Goal: Task Accomplishment & Management: Use online tool/utility

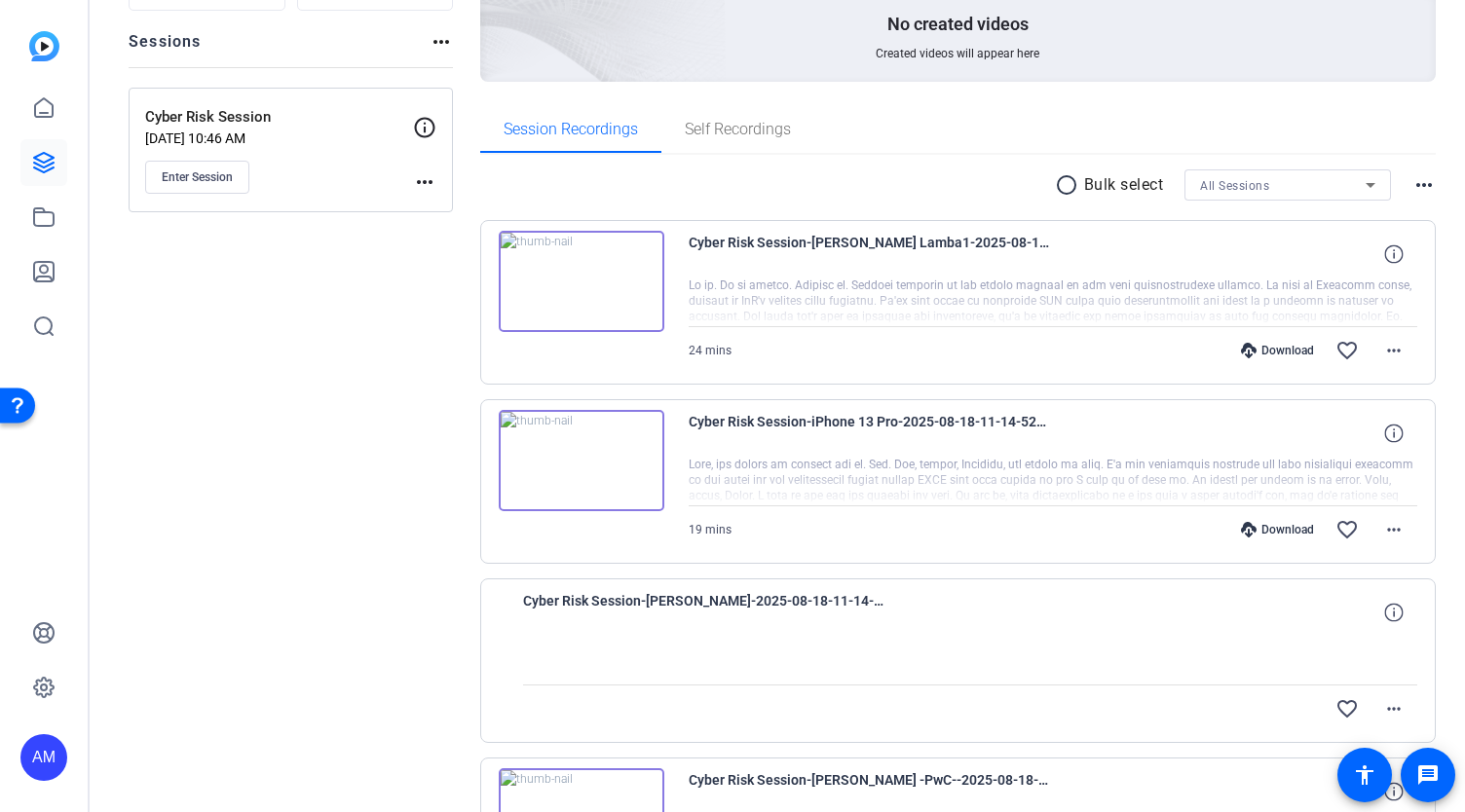
scroll to position [156, 0]
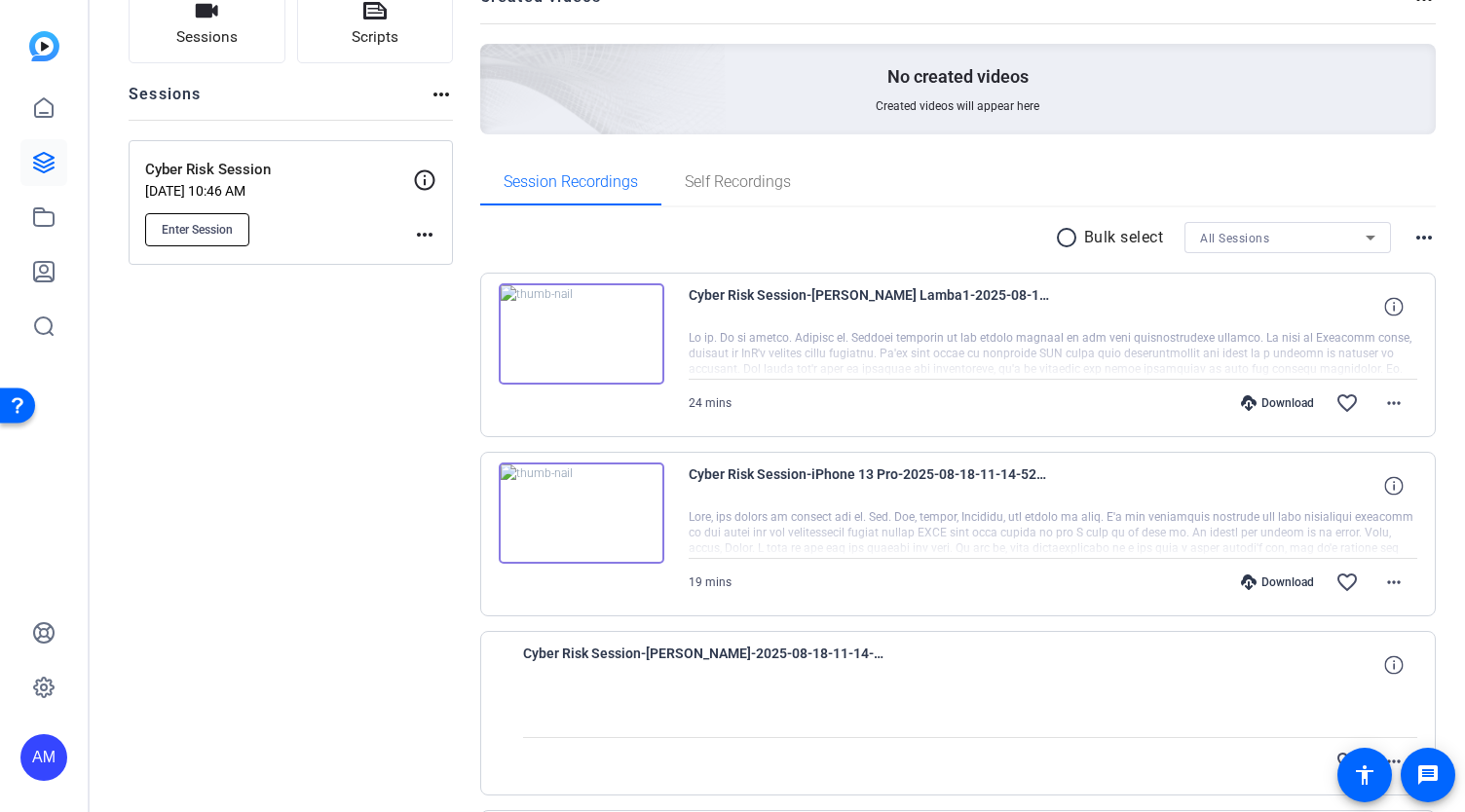
click at [182, 226] on span "Enter Session" at bounding box center [197, 229] width 71 height 16
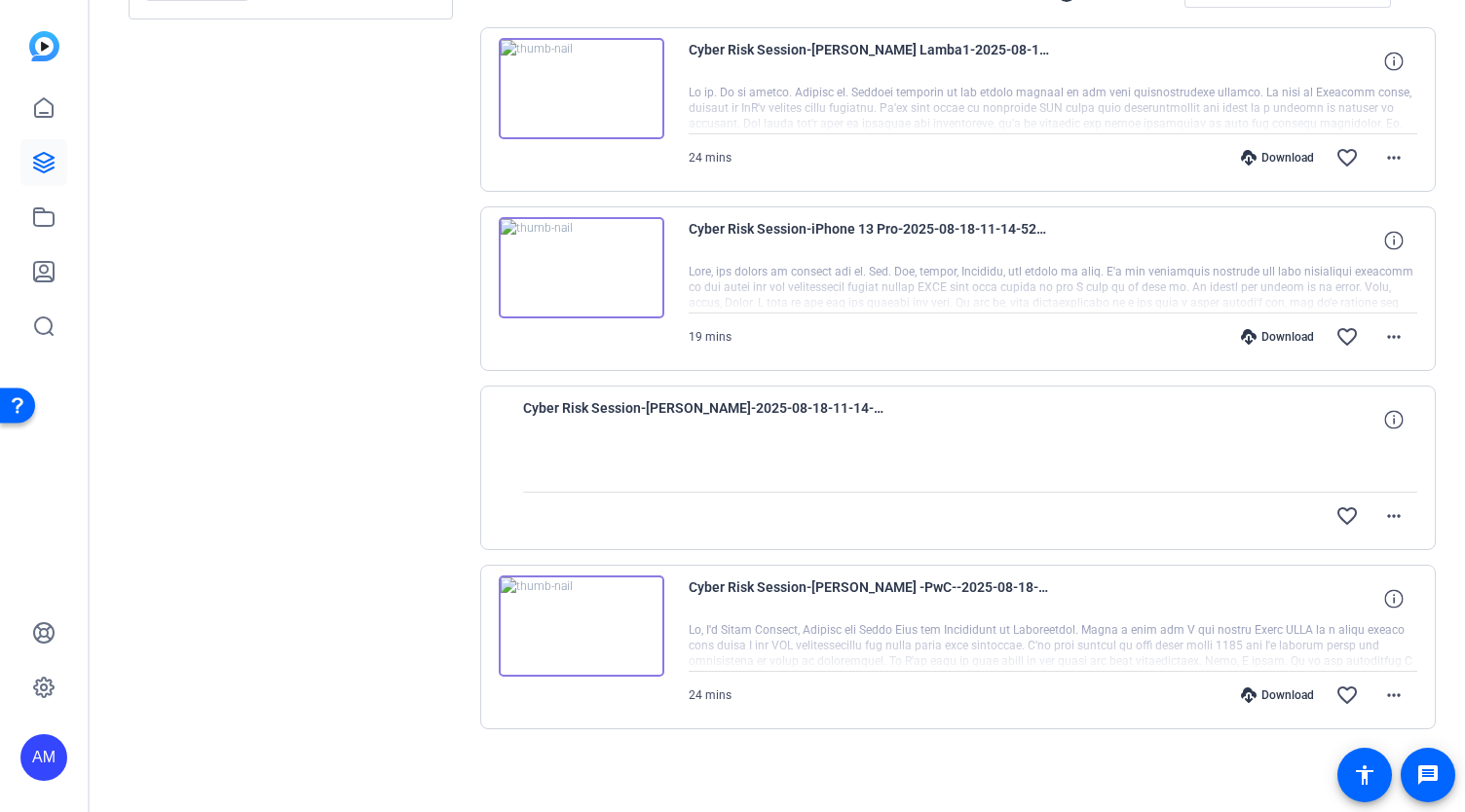
scroll to position [0, 0]
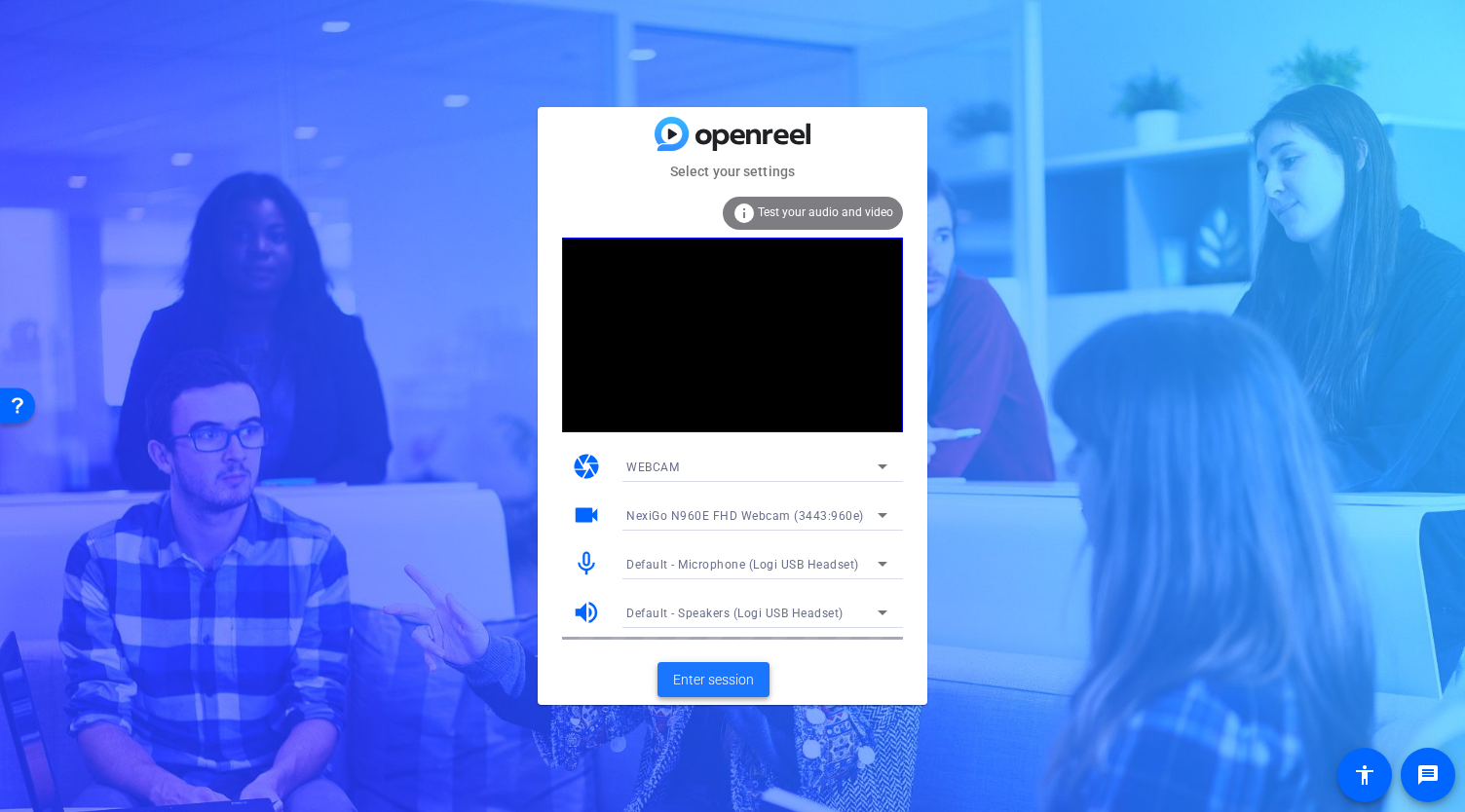
click at [708, 686] on span "Enter session" at bounding box center [713, 680] width 80 height 21
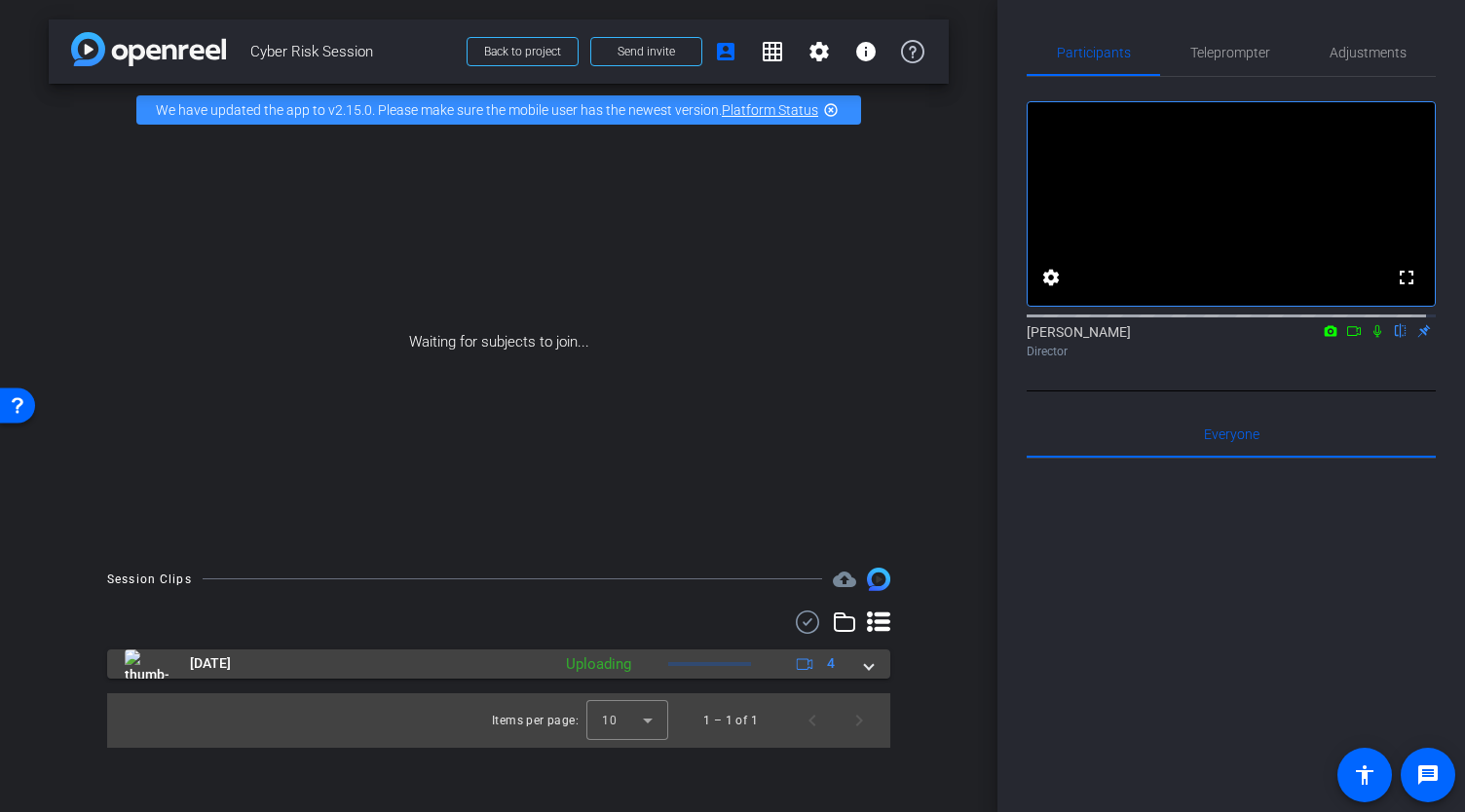
click at [866, 668] on span at bounding box center [868, 663] width 8 height 21
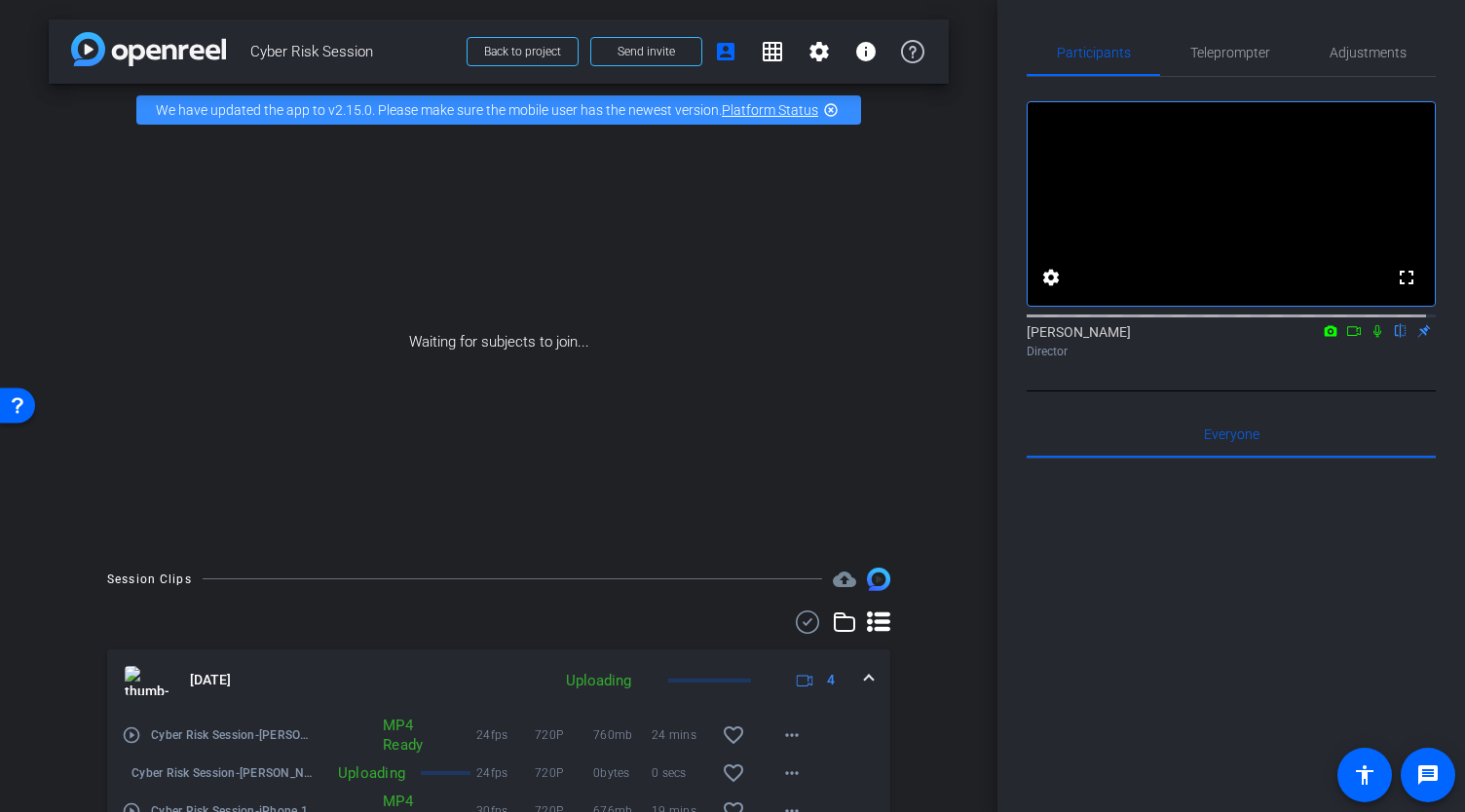
scroll to position [166, 0]
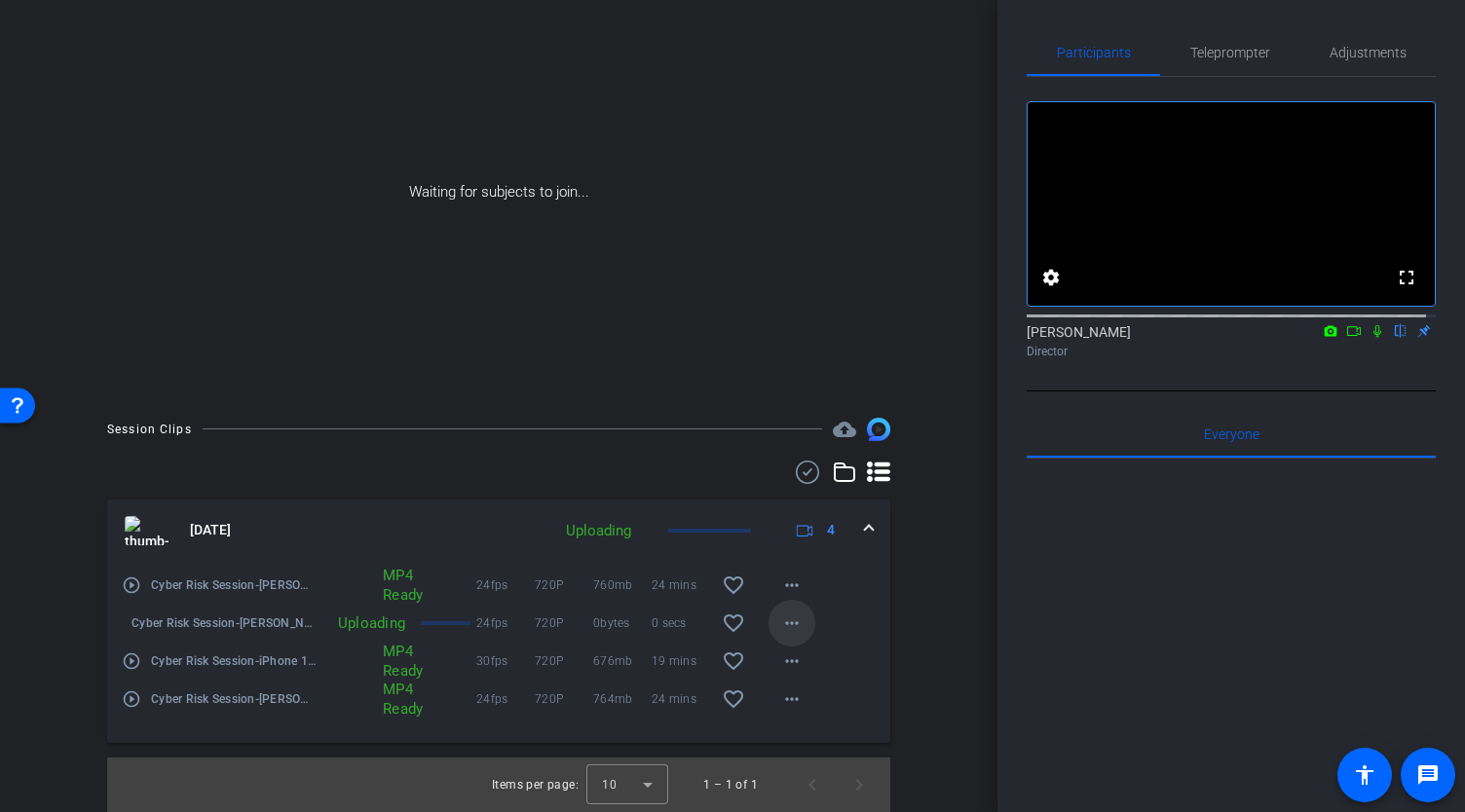
click at [780, 621] on mat-icon "more_horiz" at bounding box center [792, 623] width 24 height 24
click at [965, 585] on div at bounding box center [732, 406] width 1465 height 812
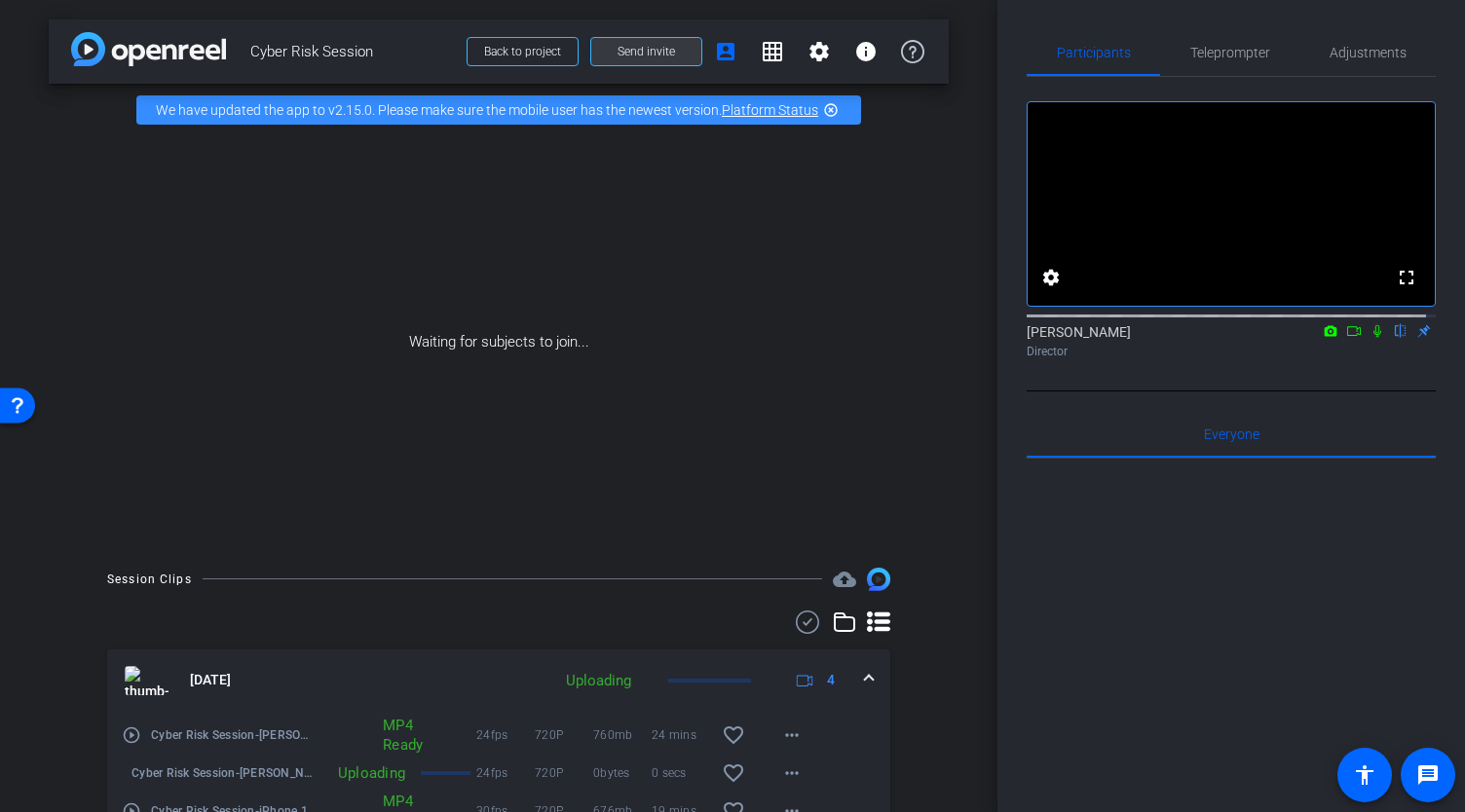
click at [670, 47] on span at bounding box center [646, 52] width 110 height 47
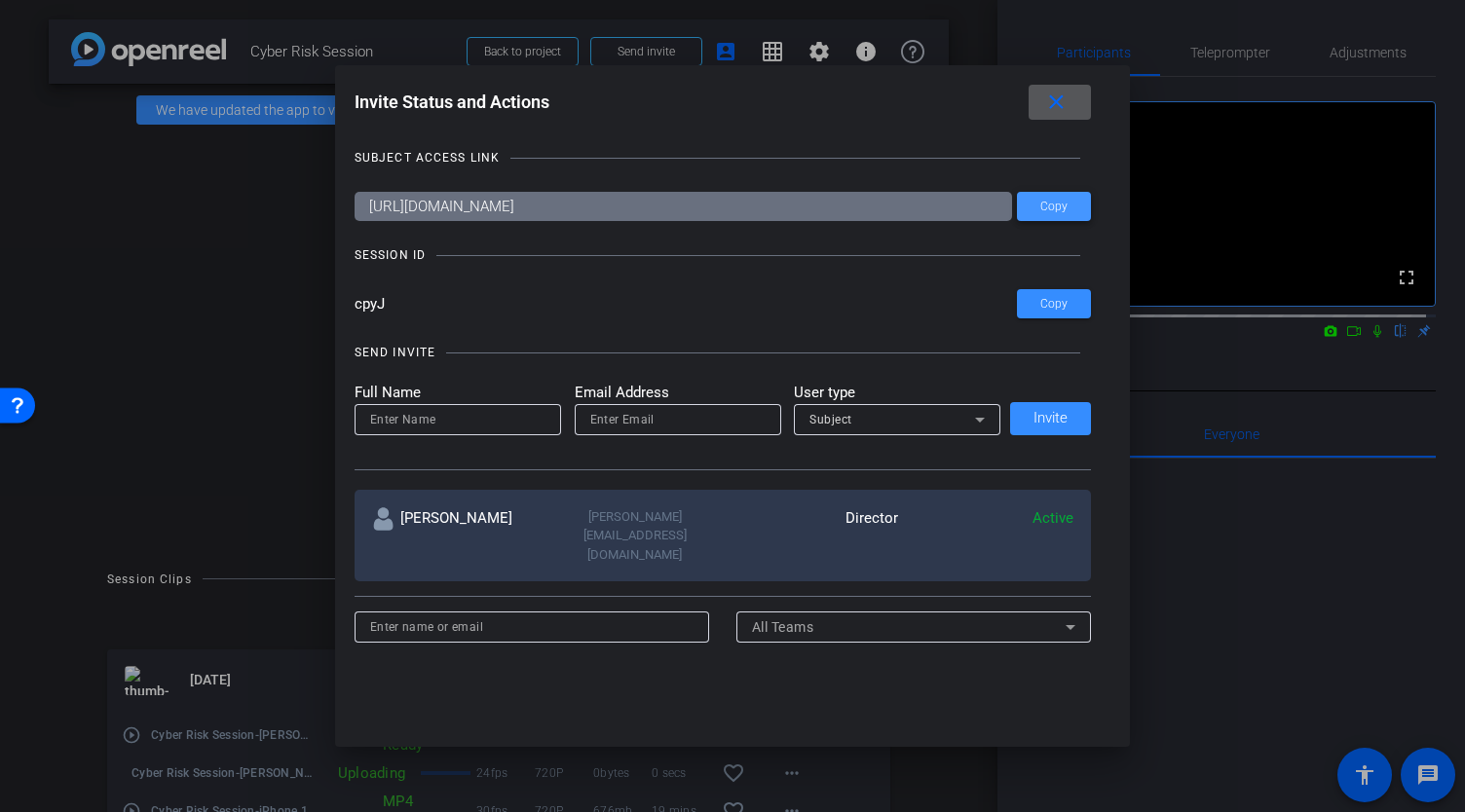
click at [1055, 203] on span "Copy" at bounding box center [1054, 206] width 27 height 15
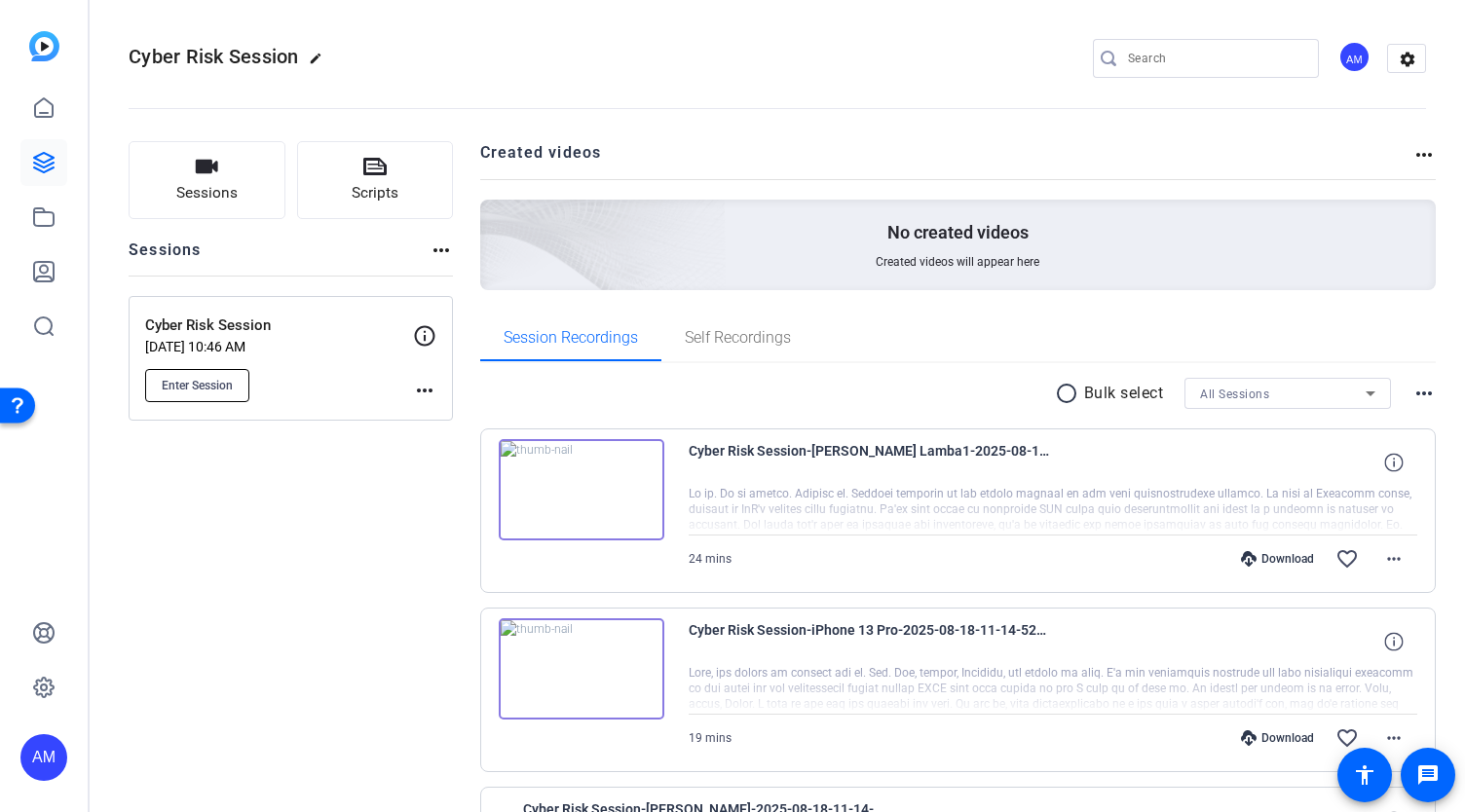
click at [194, 382] on span "Enter Session" at bounding box center [197, 385] width 71 height 16
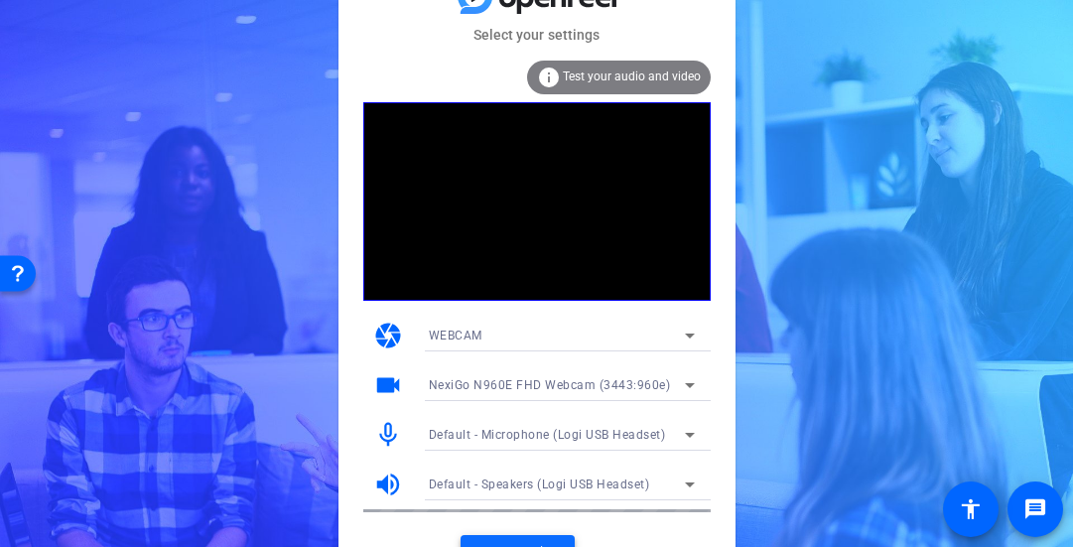
click at [506, 538] on span at bounding box center [518, 553] width 114 height 48
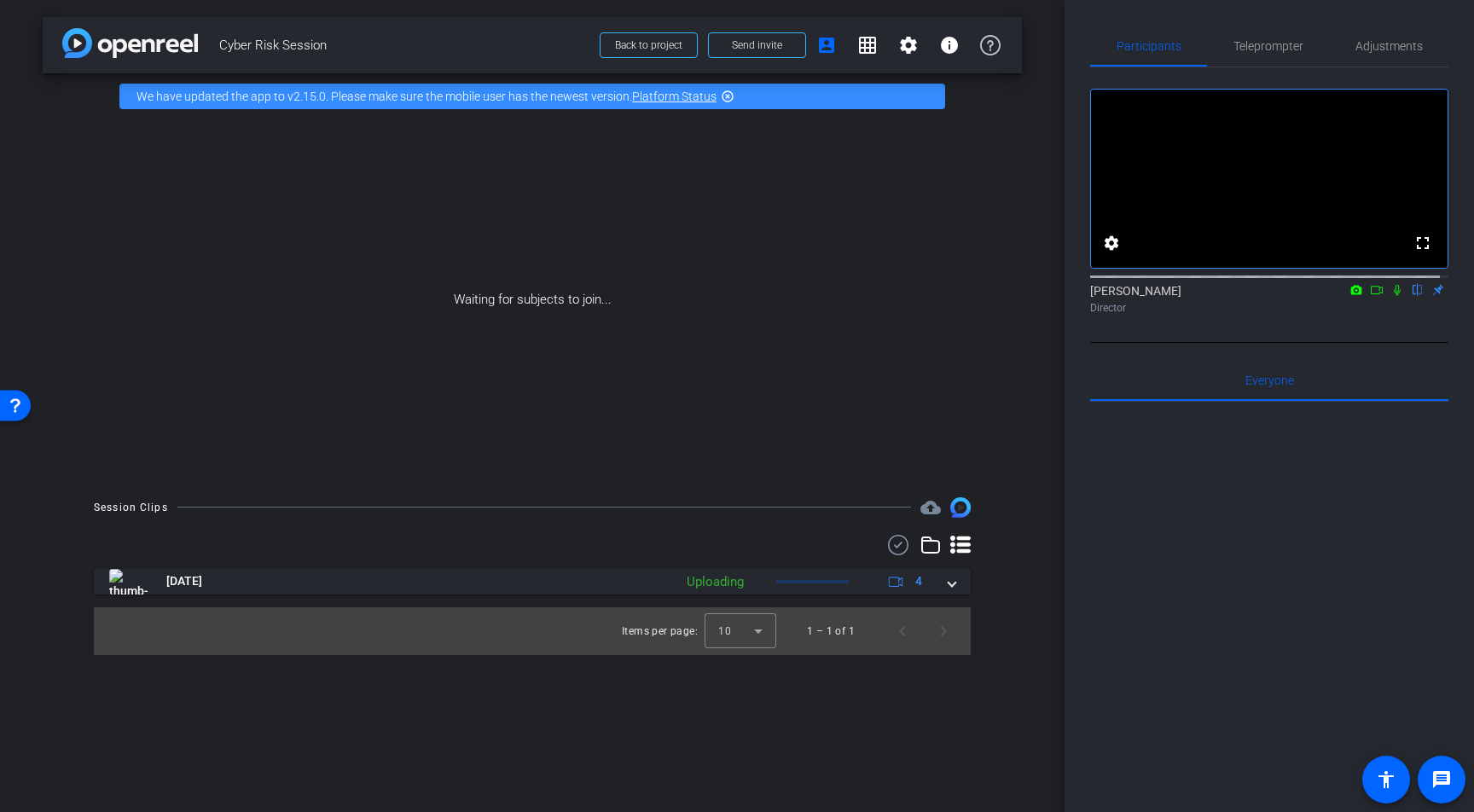
click at [1282, 711] on div at bounding box center [1269, 612] width 358 height 422
click at [1282, 294] on icon at bounding box center [1356, 290] width 11 height 9
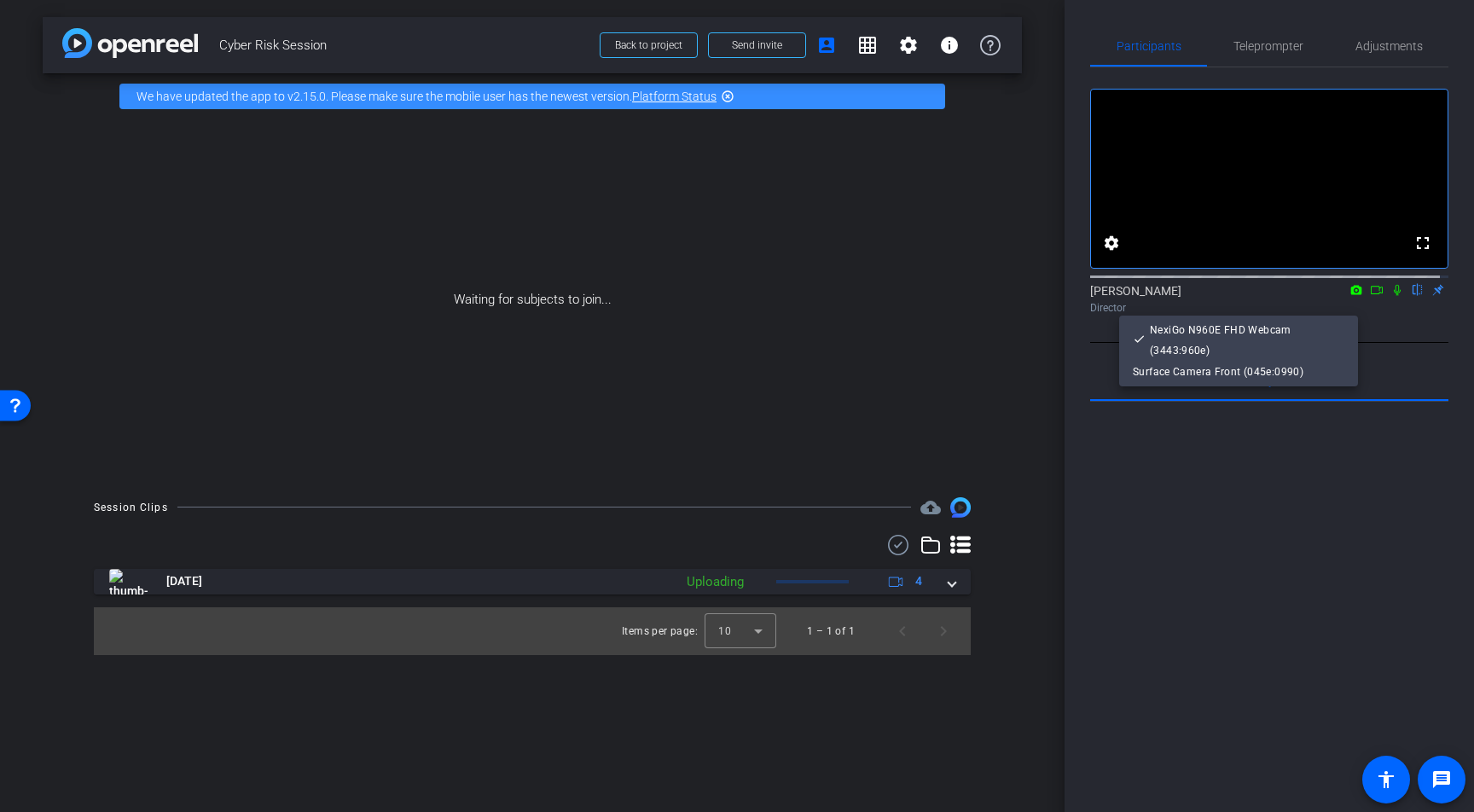
click at [1282, 305] on div at bounding box center [737, 406] width 1474 height 812
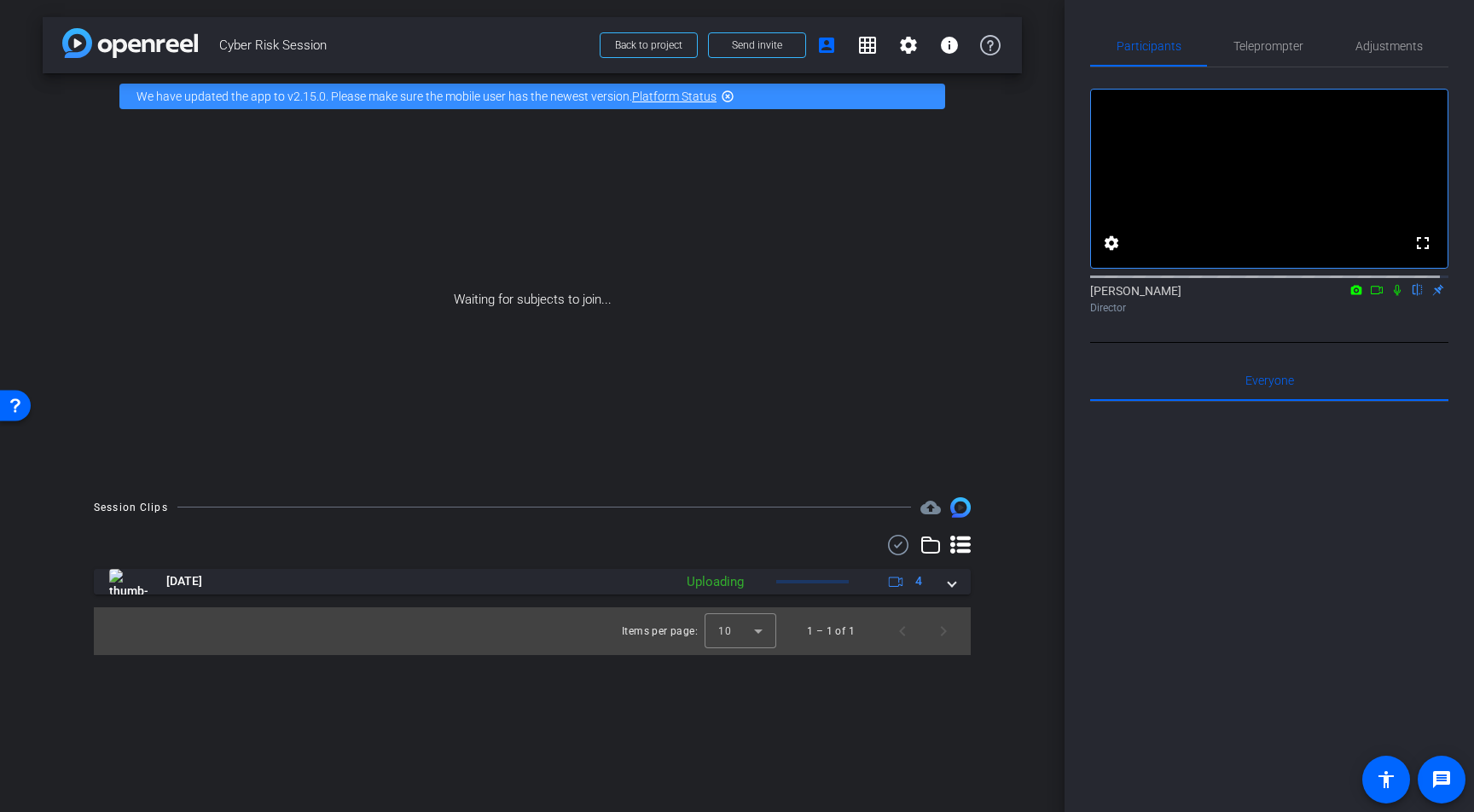
click at [1282, 296] on icon at bounding box center [1377, 290] width 14 height 12
click at [1282, 296] on icon at bounding box center [1418, 290] width 7 height 11
click at [1282, 653] on div at bounding box center [1269, 612] width 358 height 422
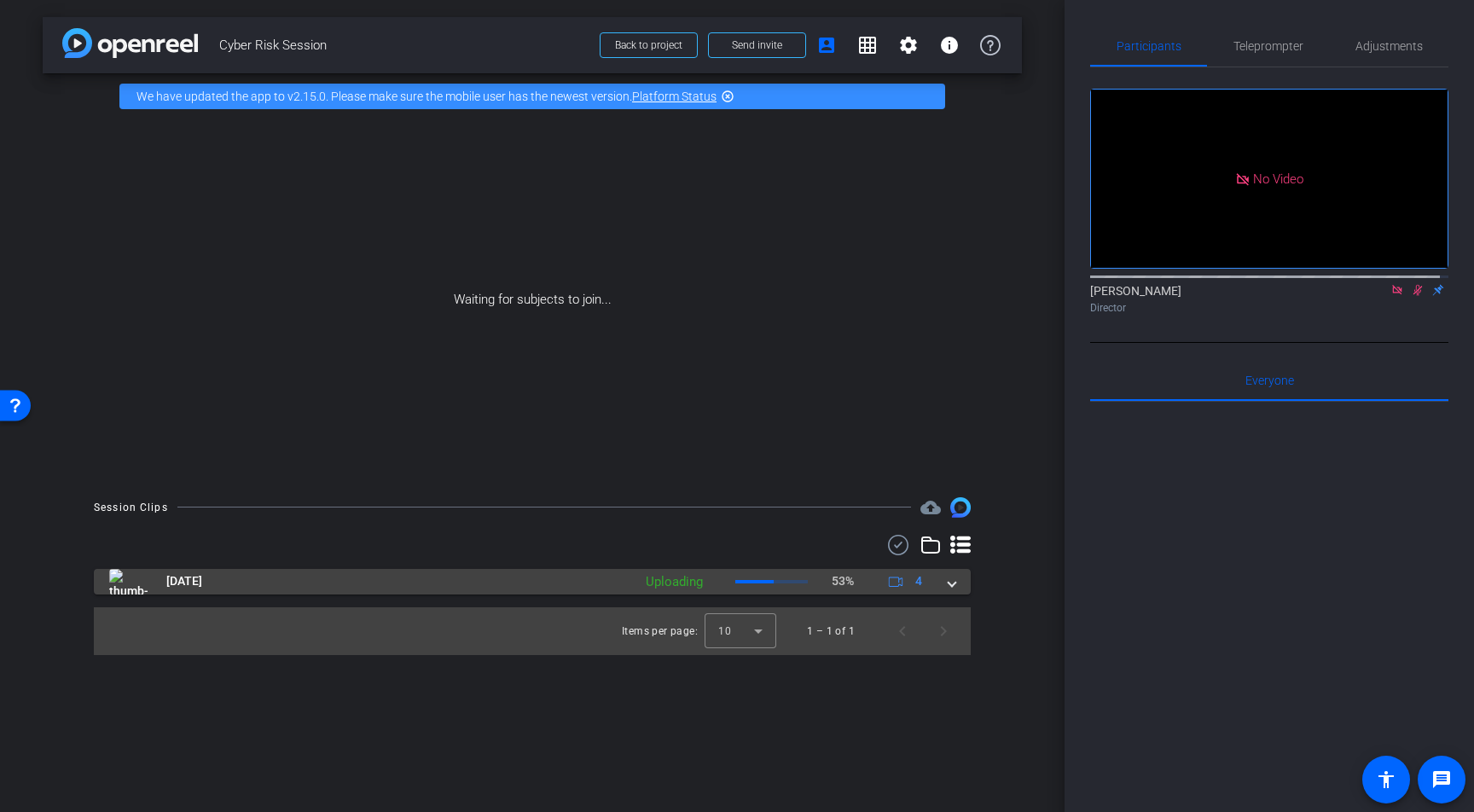
click at [674, 577] on div "Uploading" at bounding box center [674, 582] width 74 height 20
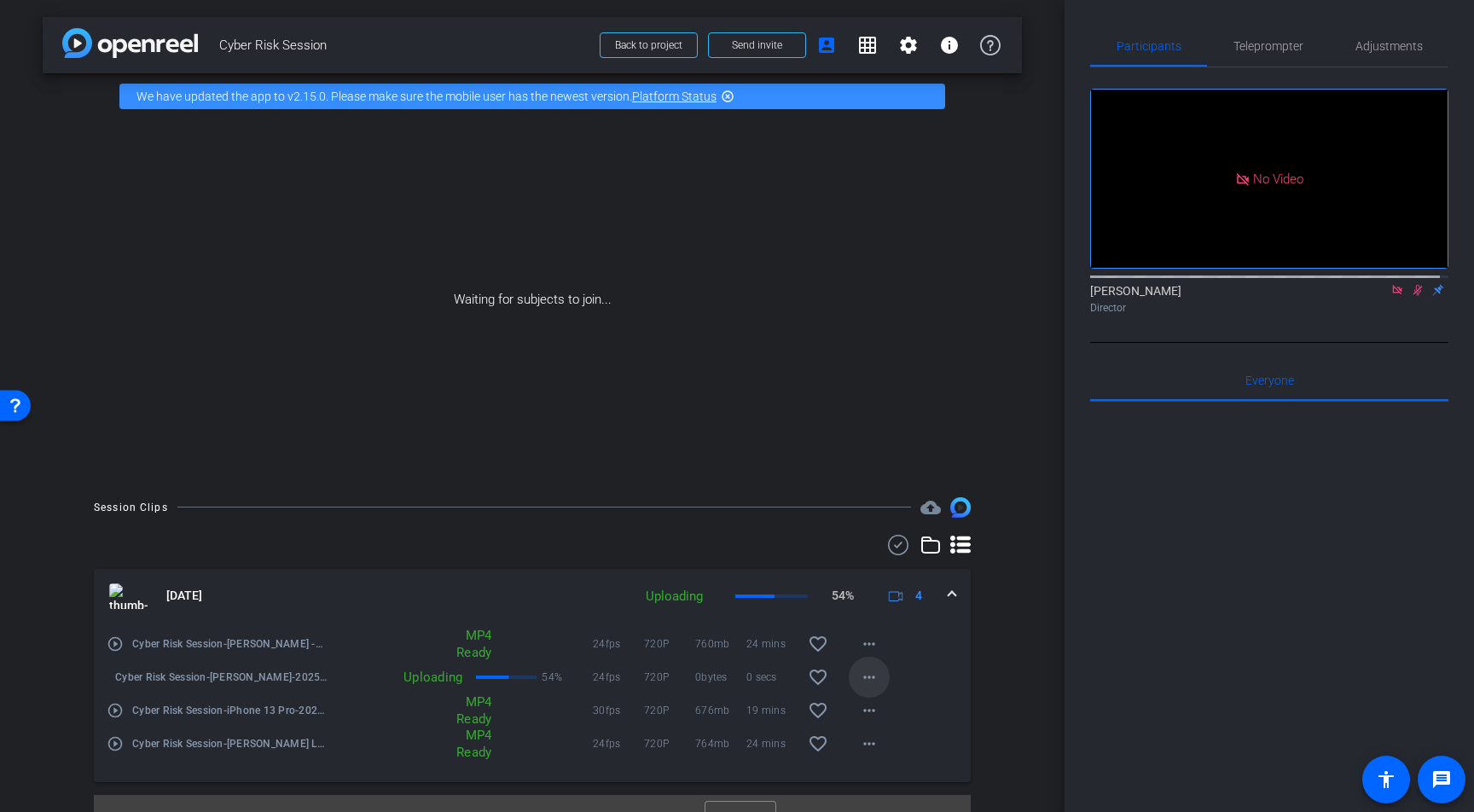
click at [859, 677] on mat-icon "more_horiz" at bounding box center [870, 677] width 21 height 21
click at [1166, 644] on div at bounding box center [737, 406] width 1474 height 812
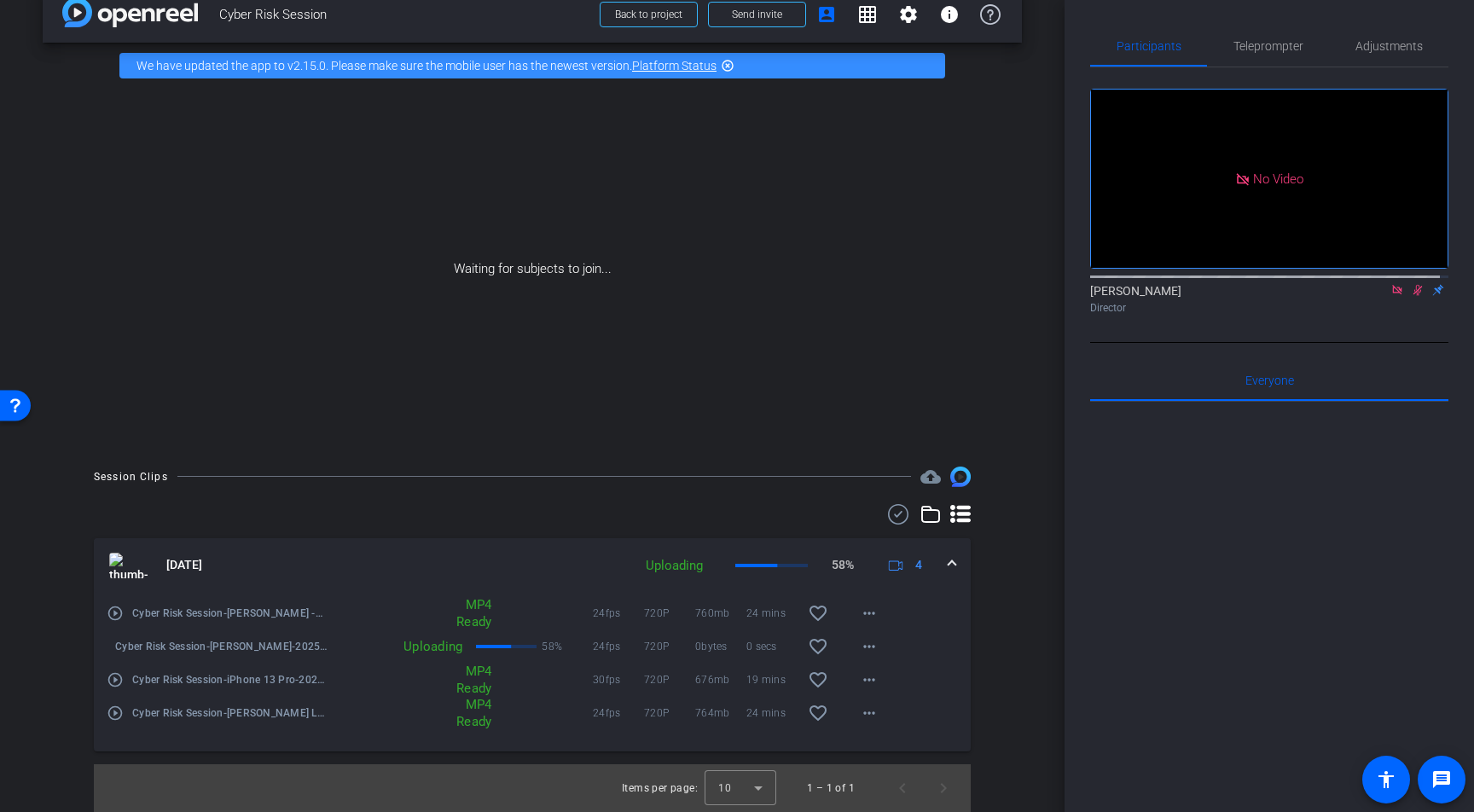
click at [1165, 711] on div at bounding box center [1269, 612] width 358 height 422
click at [1235, 711] on div at bounding box center [1269, 612] width 358 height 422
click at [860, 642] on mat-icon "more_horiz" at bounding box center [870, 646] width 21 height 21
click at [860, 642] on div at bounding box center [737, 406] width 1474 height 812
click at [949, 563] on span at bounding box center [952, 565] width 7 height 18
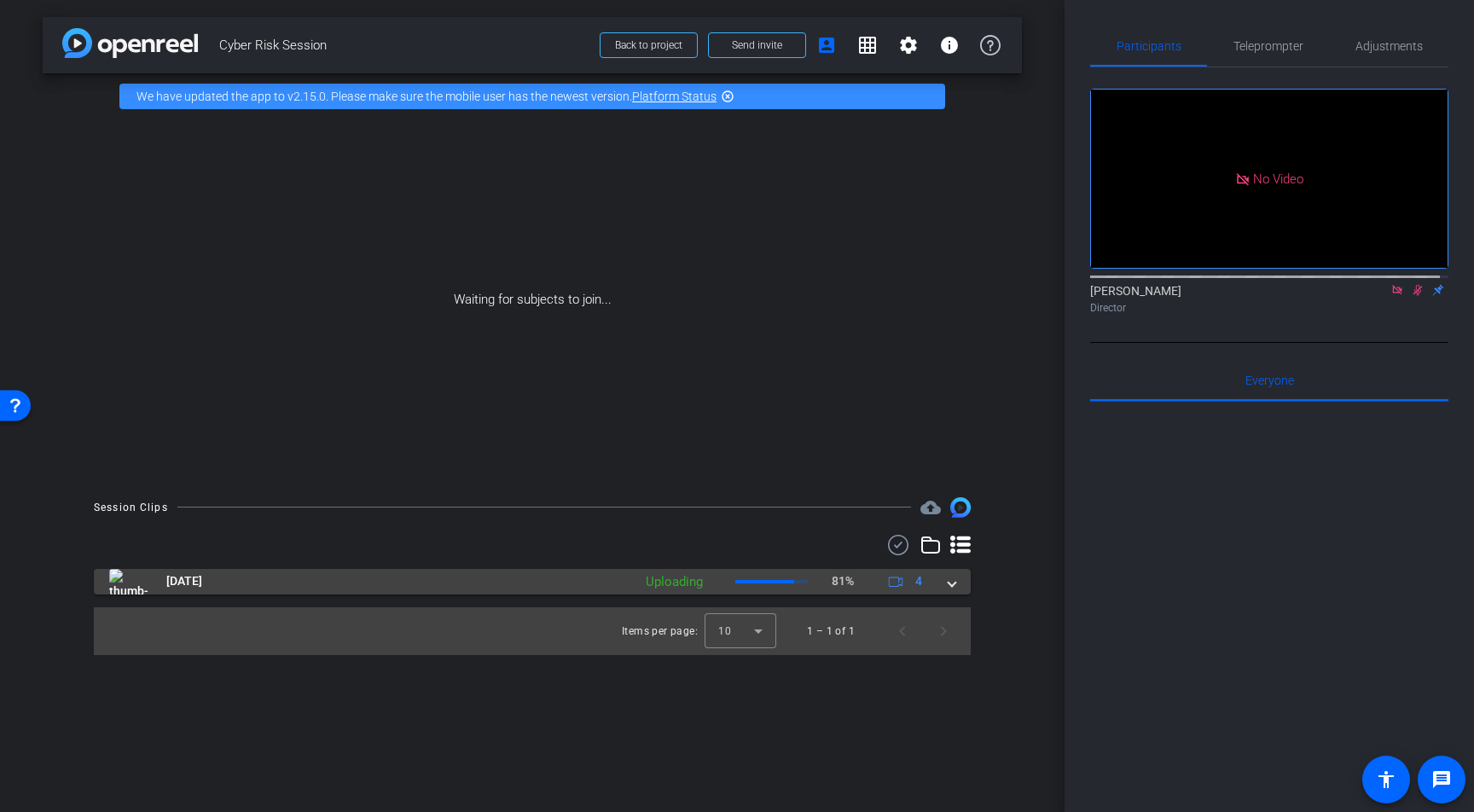
scroll to position [0, 0]
click at [950, 585] on span at bounding box center [952, 581] width 7 height 18
click at [953, 584] on span at bounding box center [952, 581] width 7 height 18
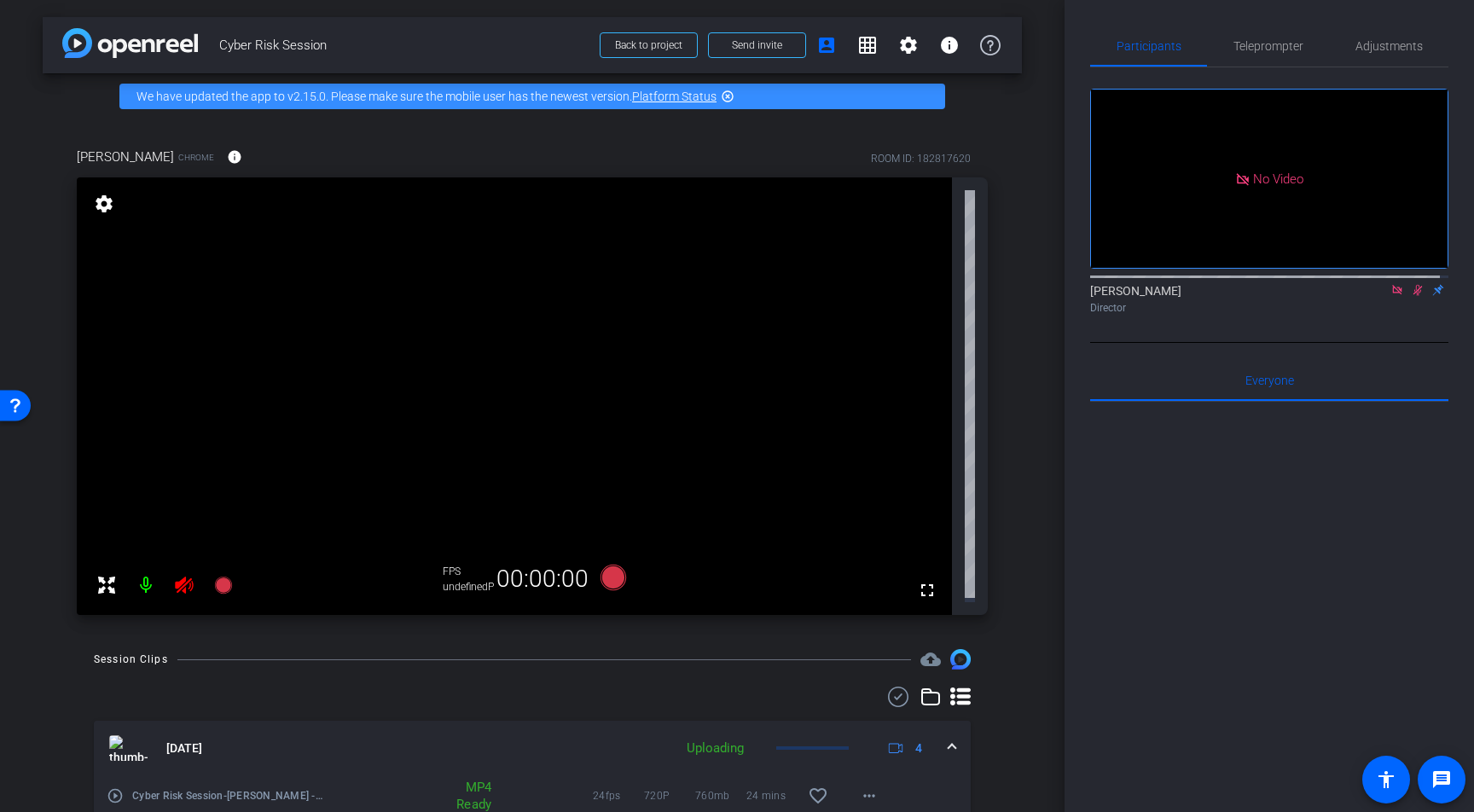
click at [1190, 727] on div at bounding box center [1269, 612] width 358 height 422
click at [1414, 289] on icon at bounding box center [1418, 290] width 9 height 11
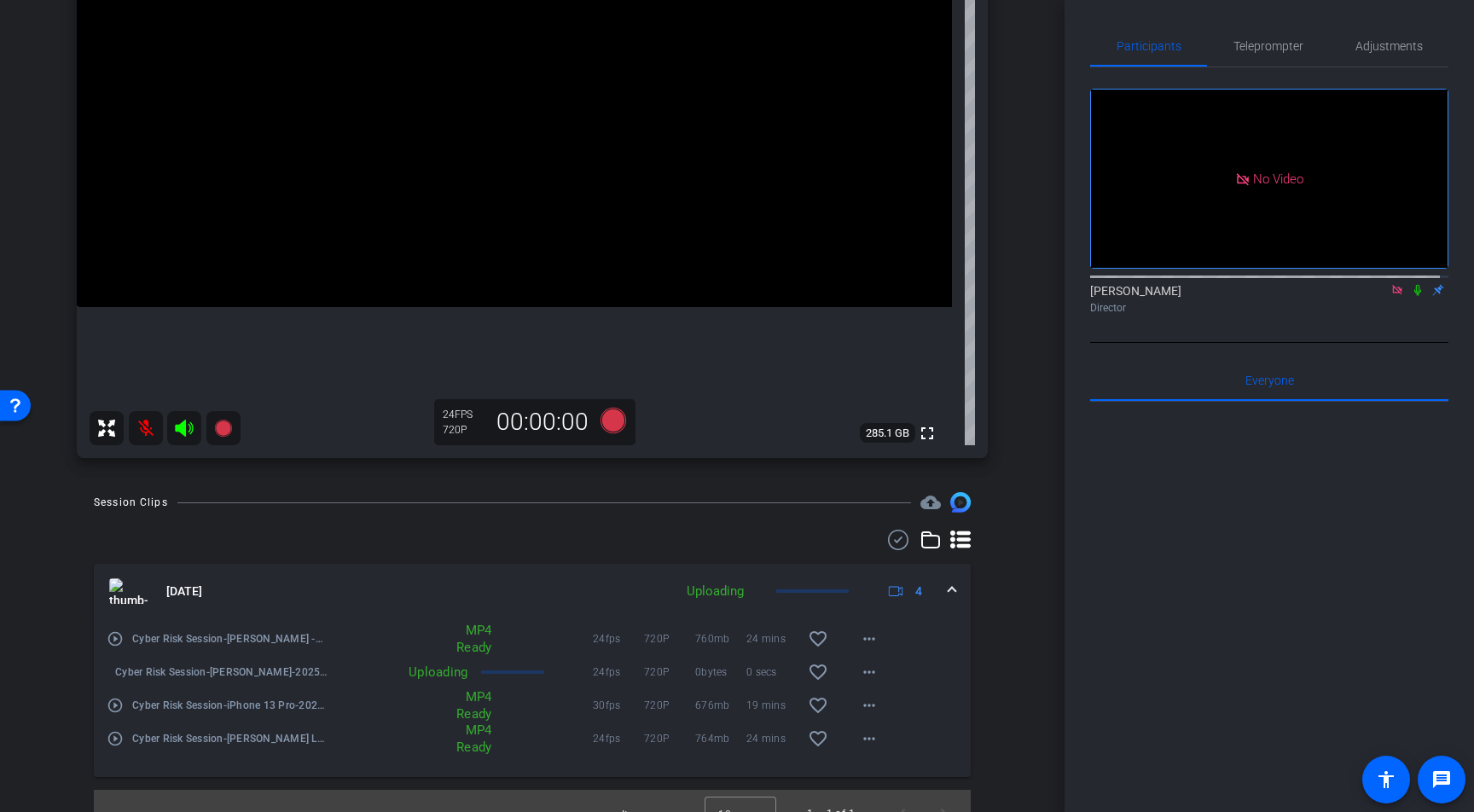
scroll to position [316, 0]
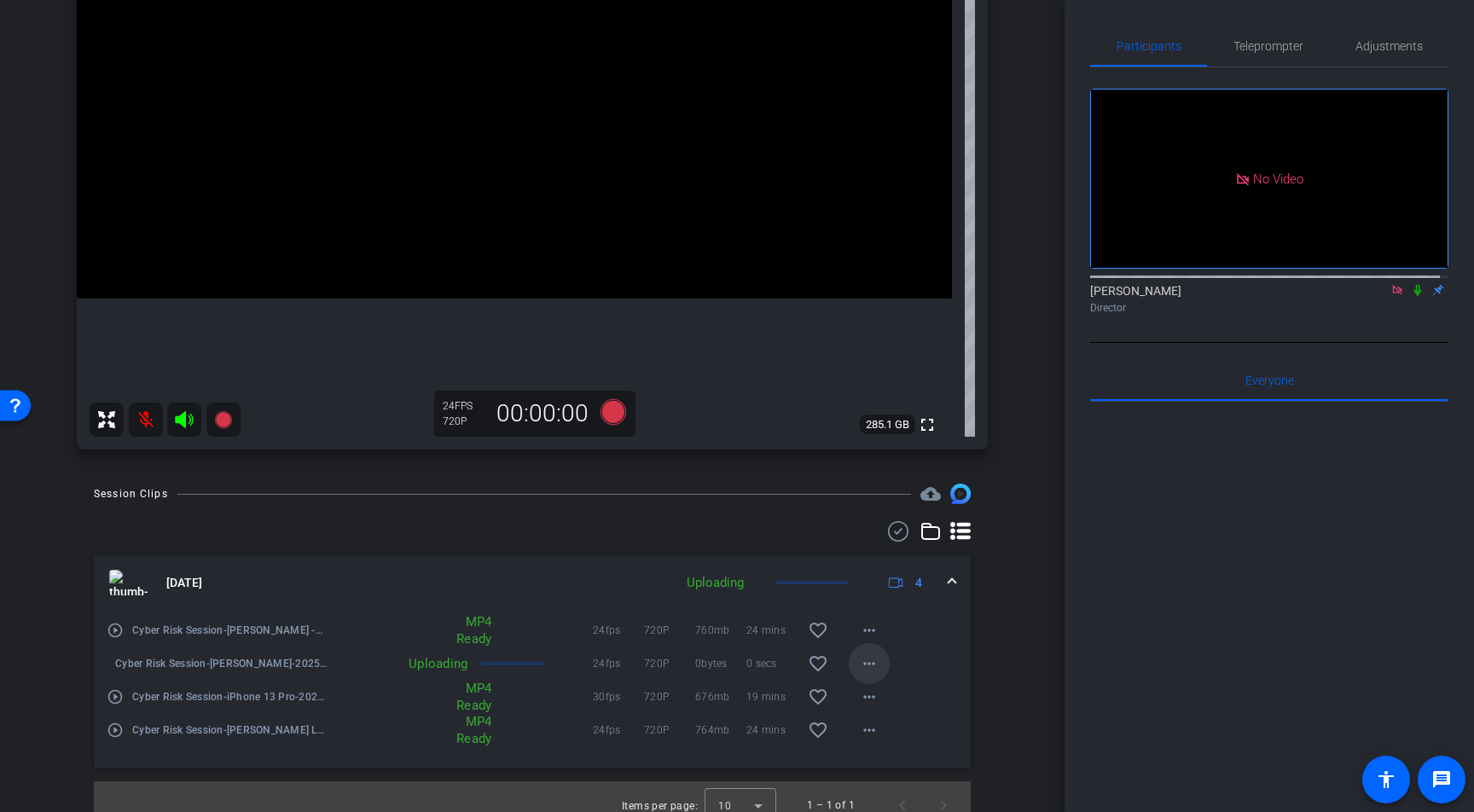
click at [859, 664] on mat-icon "more_horiz" at bounding box center [870, 663] width 21 height 21
click at [994, 651] on div at bounding box center [737, 406] width 1474 height 812
click at [1263, 662] on div at bounding box center [1269, 612] width 358 height 422
click at [1258, 718] on div at bounding box center [1269, 612] width 358 height 422
click at [448, 665] on div "Uploading" at bounding box center [401, 663] width 149 height 17
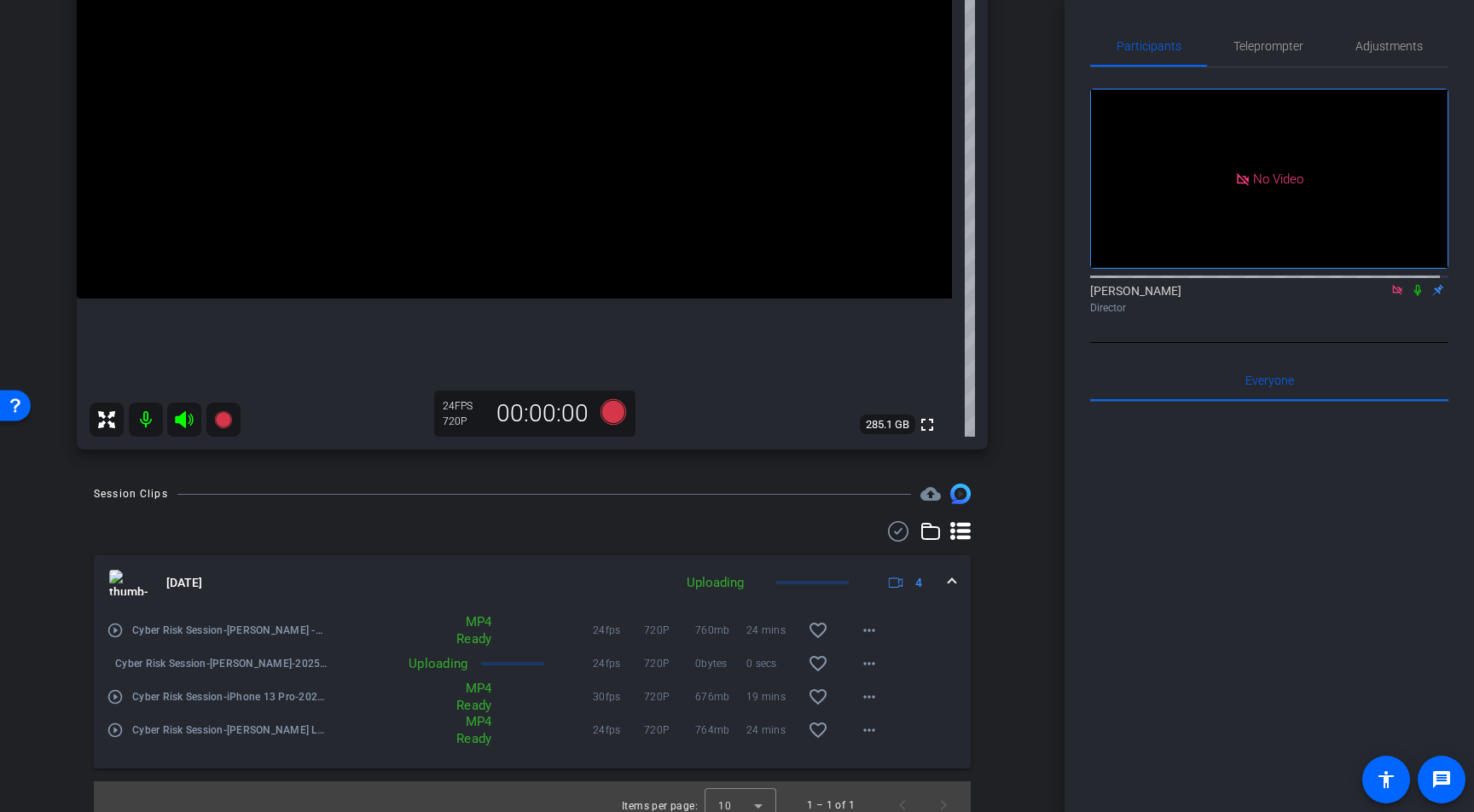
click at [997, 652] on div "Session Clips cloud_upload [DATE] Uploading 4 play_circle_outline Cyber Risk Se…" at bounding box center [532, 656] width 979 height 345
click at [1015, 620] on div "arrow_back Cyber Risk Session Back to project Send invite account_box grid_on s…" at bounding box center [532, 406] width 1065 height 812
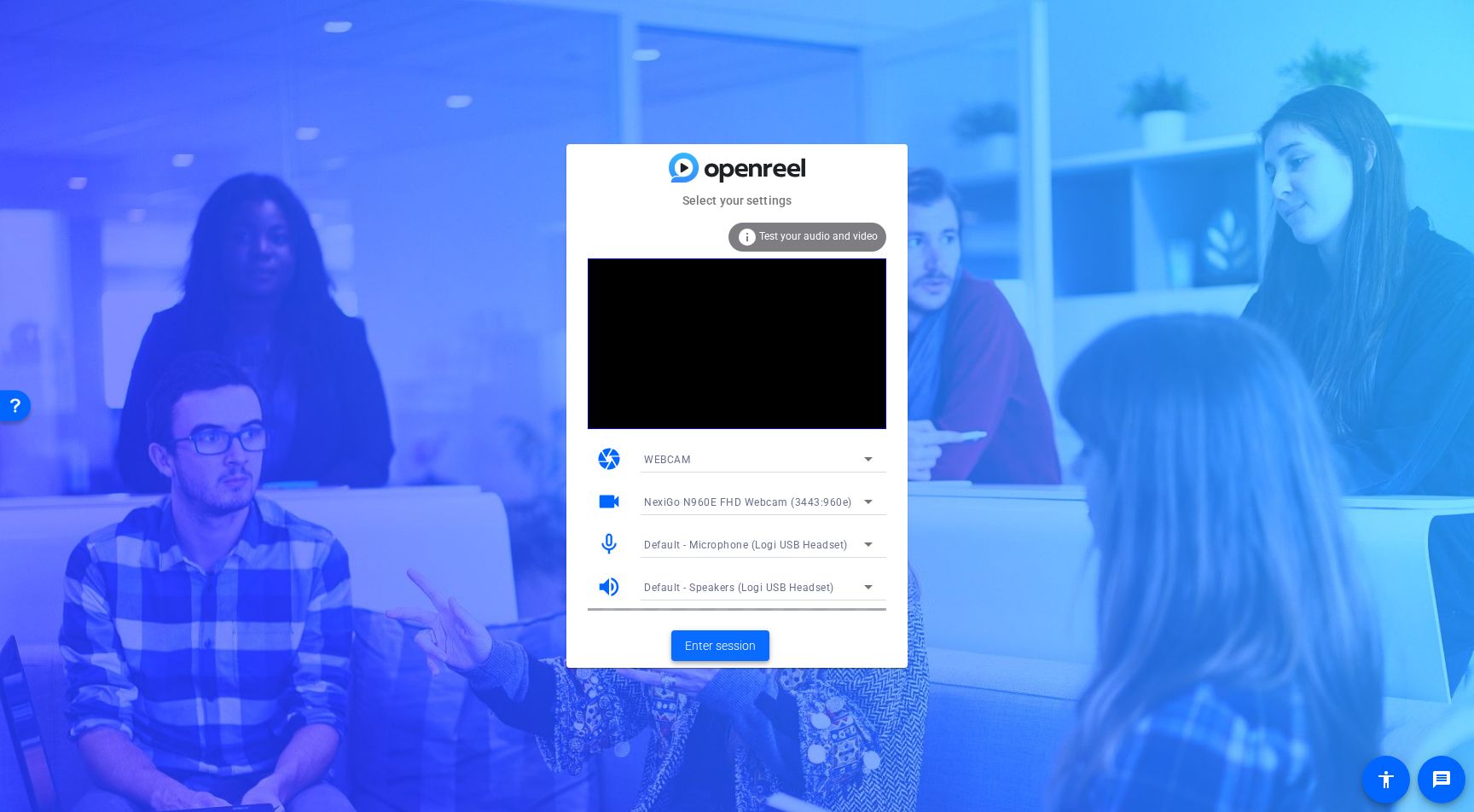
click at [709, 645] on span "Enter session" at bounding box center [720, 645] width 70 height 18
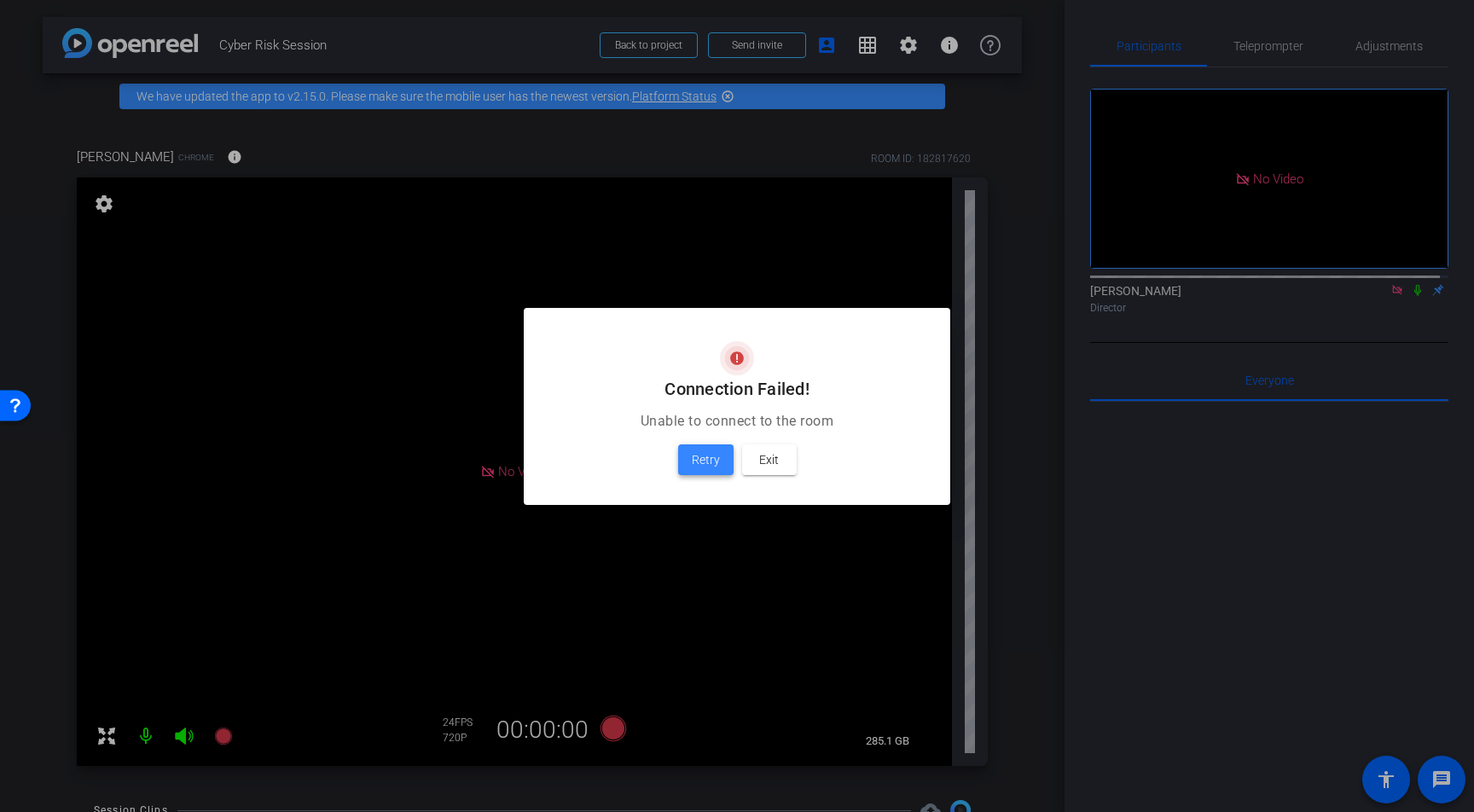
click at [698, 460] on span "Retry" at bounding box center [706, 460] width 28 height 21
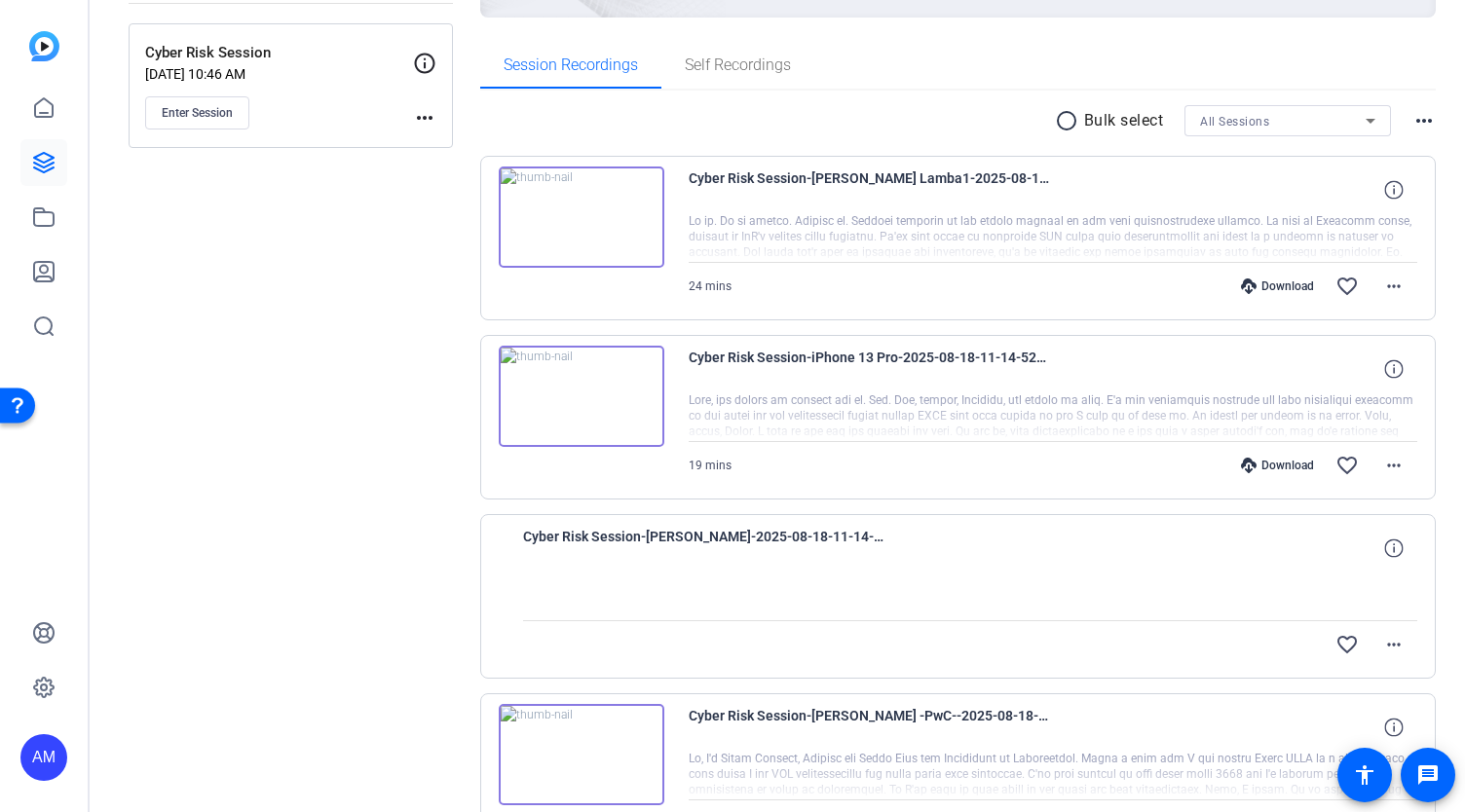
scroll to position [401, 0]
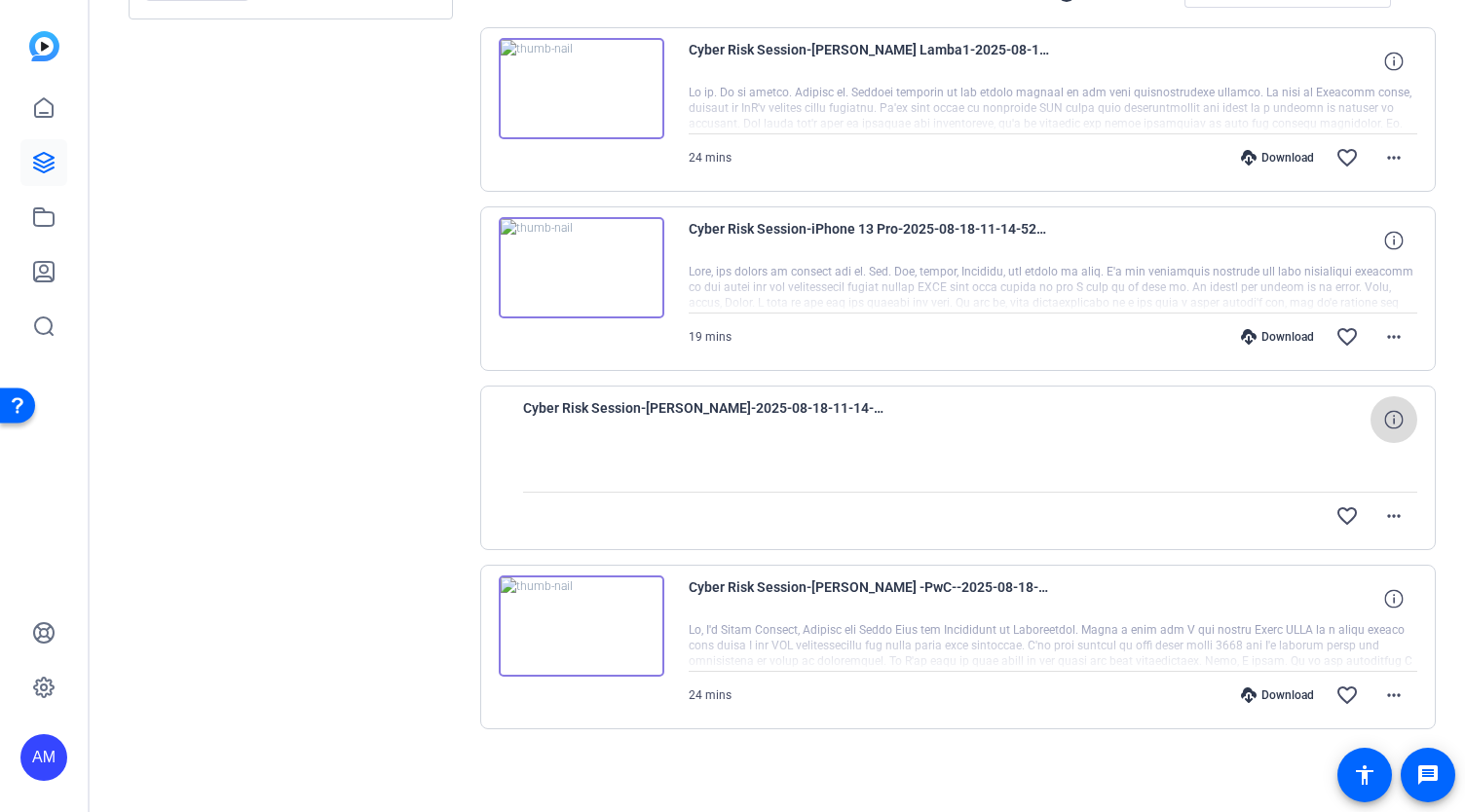
click at [1384, 420] on icon at bounding box center [1392, 419] width 19 height 19
click at [1383, 417] on mat-icon "close" at bounding box center [1393, 420] width 24 height 25
click at [1387, 505] on mat-icon "more_horiz" at bounding box center [1393, 516] width 24 height 24
click at [1008, 445] on div at bounding box center [732, 406] width 1465 height 812
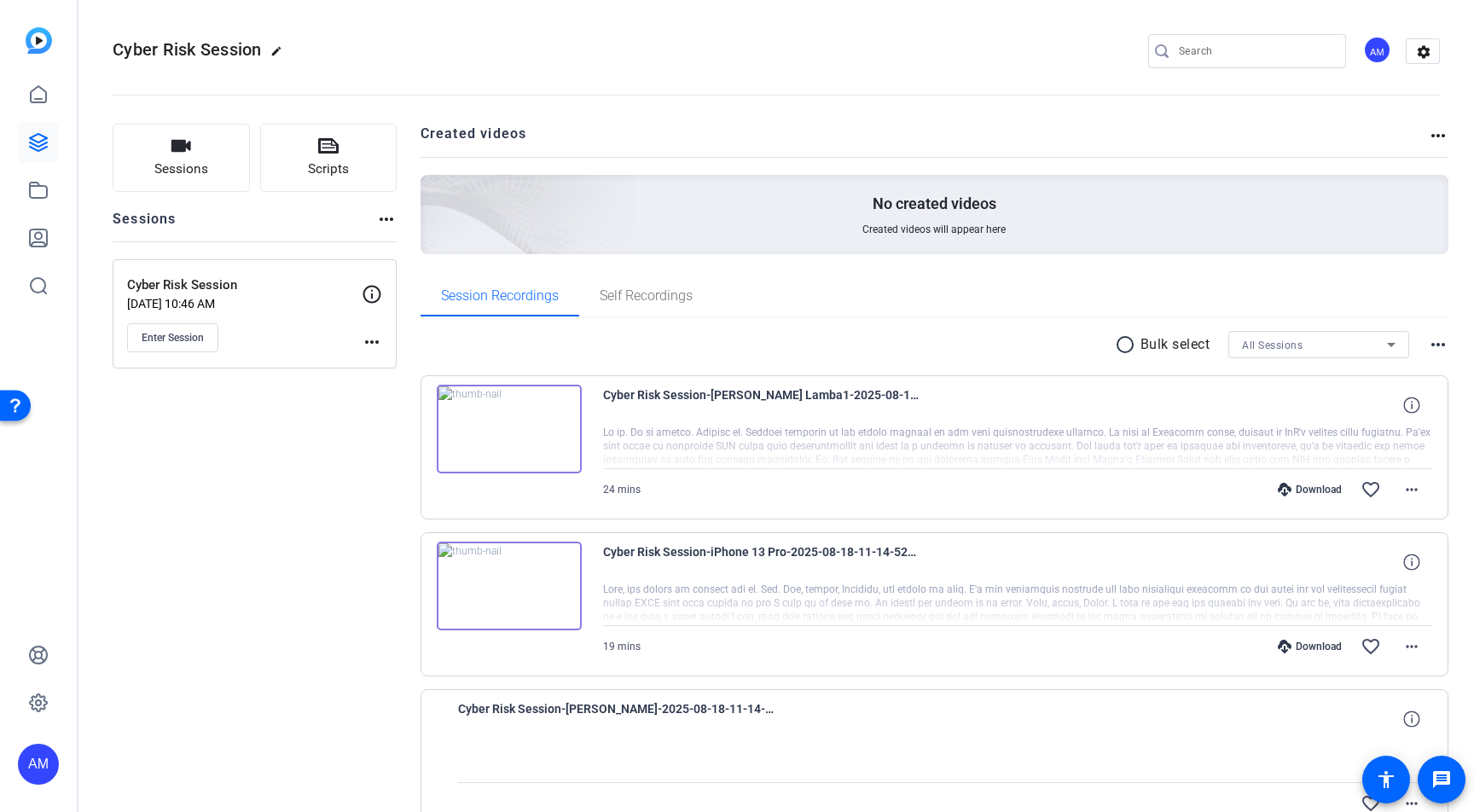
click at [173, 320] on div "Cyber Risk Session [DATE] 10:46 AM Enter Session" at bounding box center [244, 314] width 235 height 76
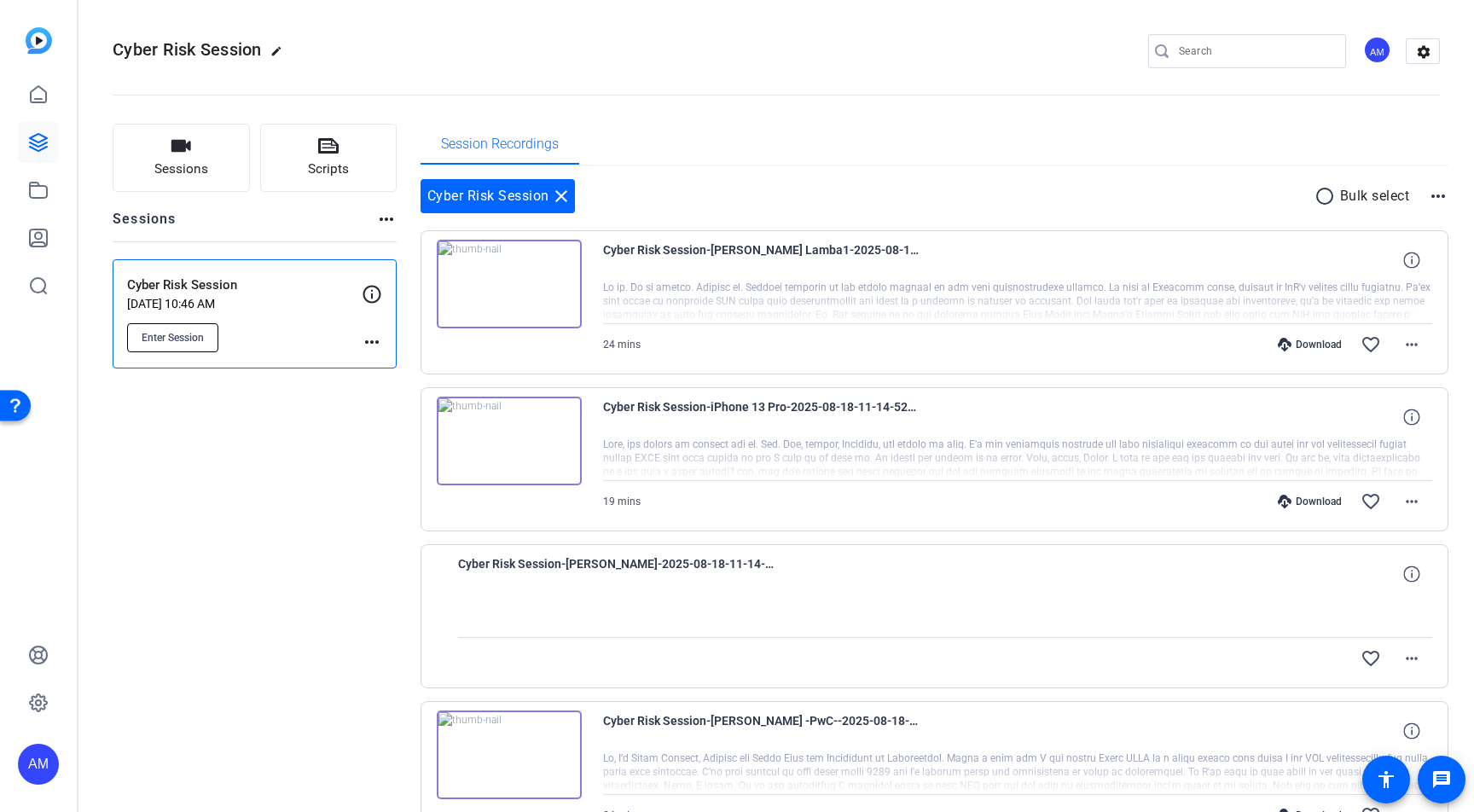
click at [162, 331] on span "Enter Session" at bounding box center [173, 338] width 62 height 14
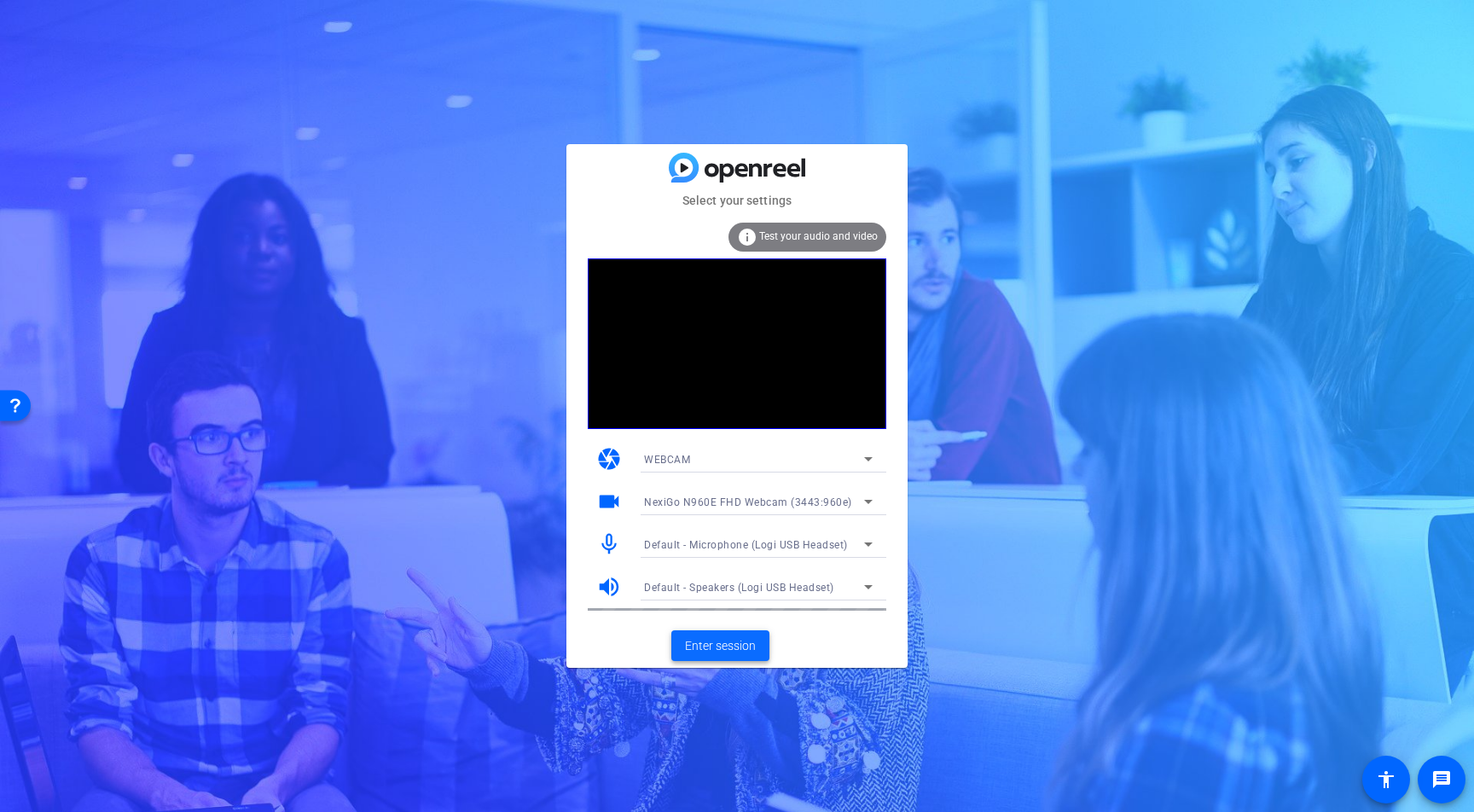
click at [712, 649] on span "Enter session" at bounding box center [720, 645] width 70 height 18
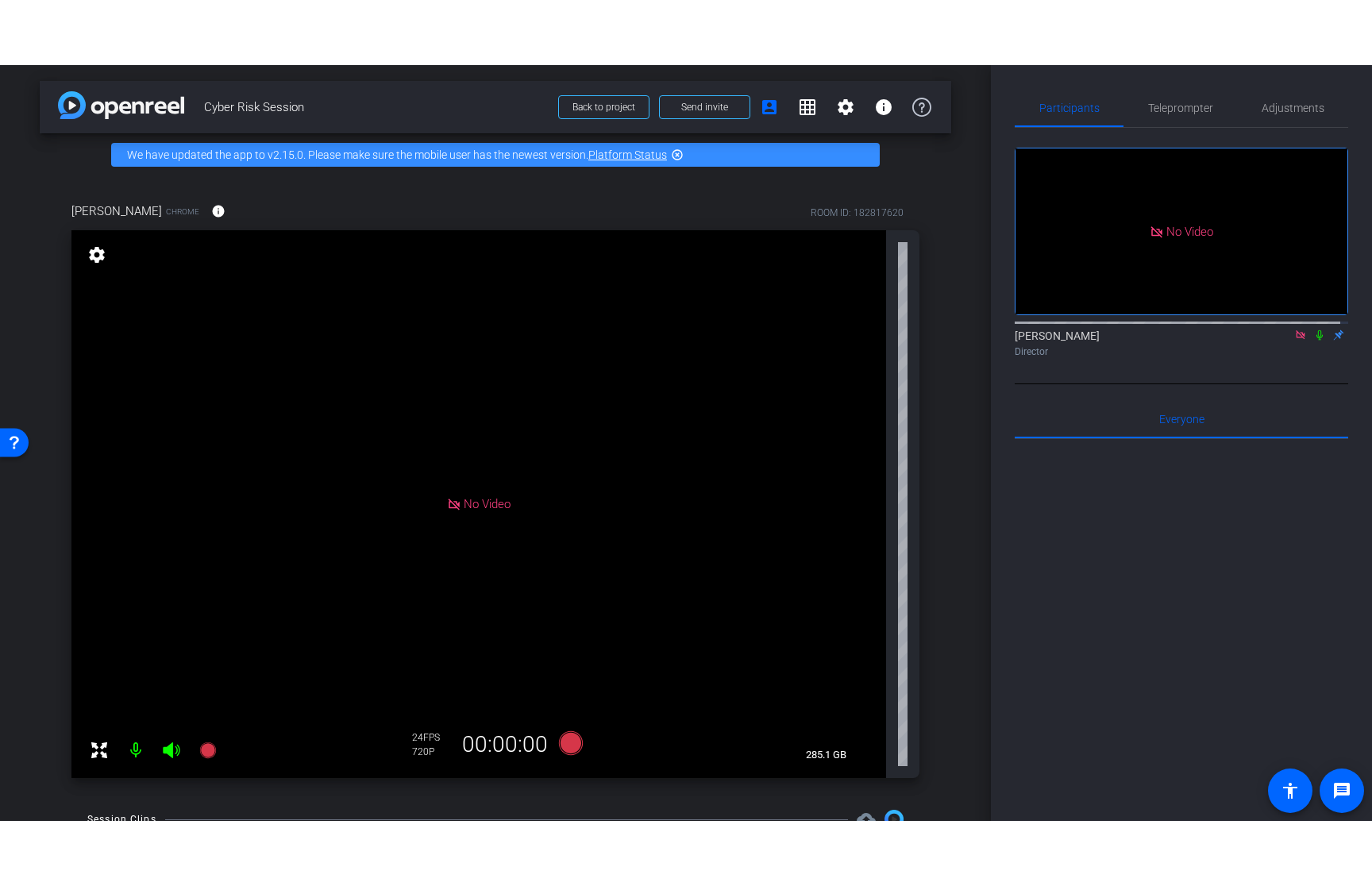
scroll to position [136, 0]
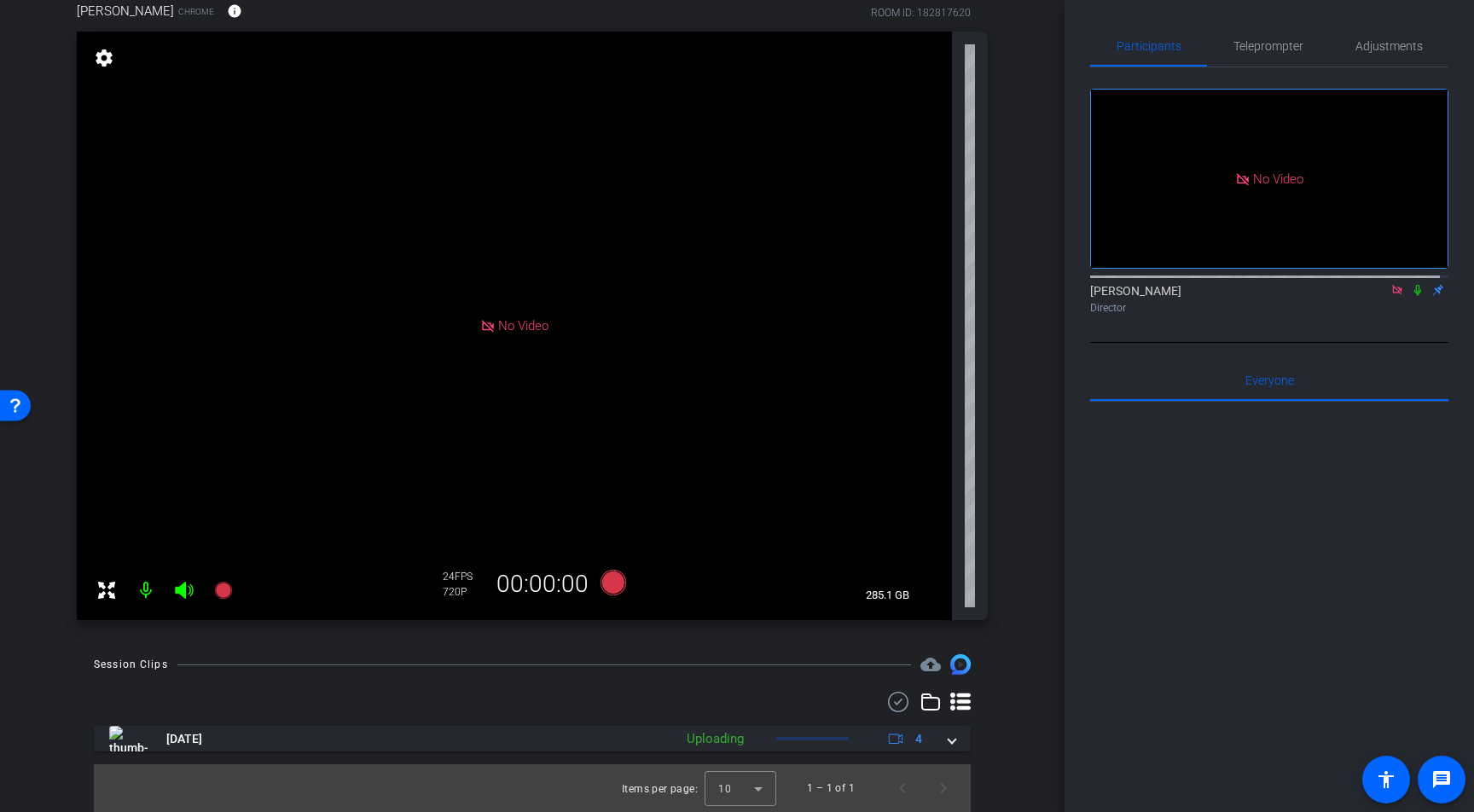
click at [1068, 553] on div "arrow_back Cyber Risk Session Back to project Send invite account_box grid_on s…" at bounding box center [737, 406] width 1474 height 812
click at [1011, 809] on div "Session Clips cloud_upload [DATE] Uploading 4 Items per page: 10 1 – 1 of 1" at bounding box center [532, 733] width 979 height 158
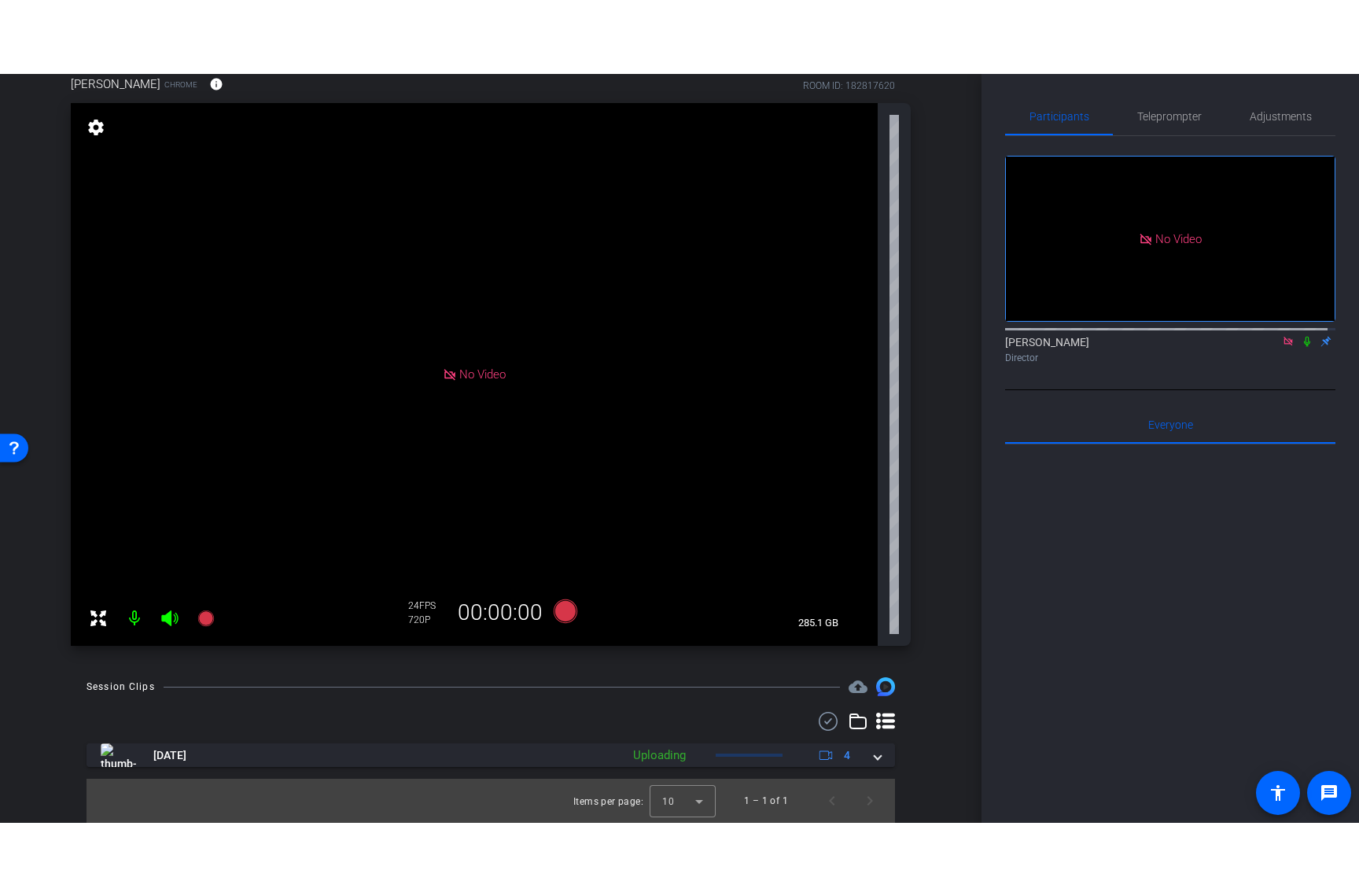
scroll to position [0, 0]
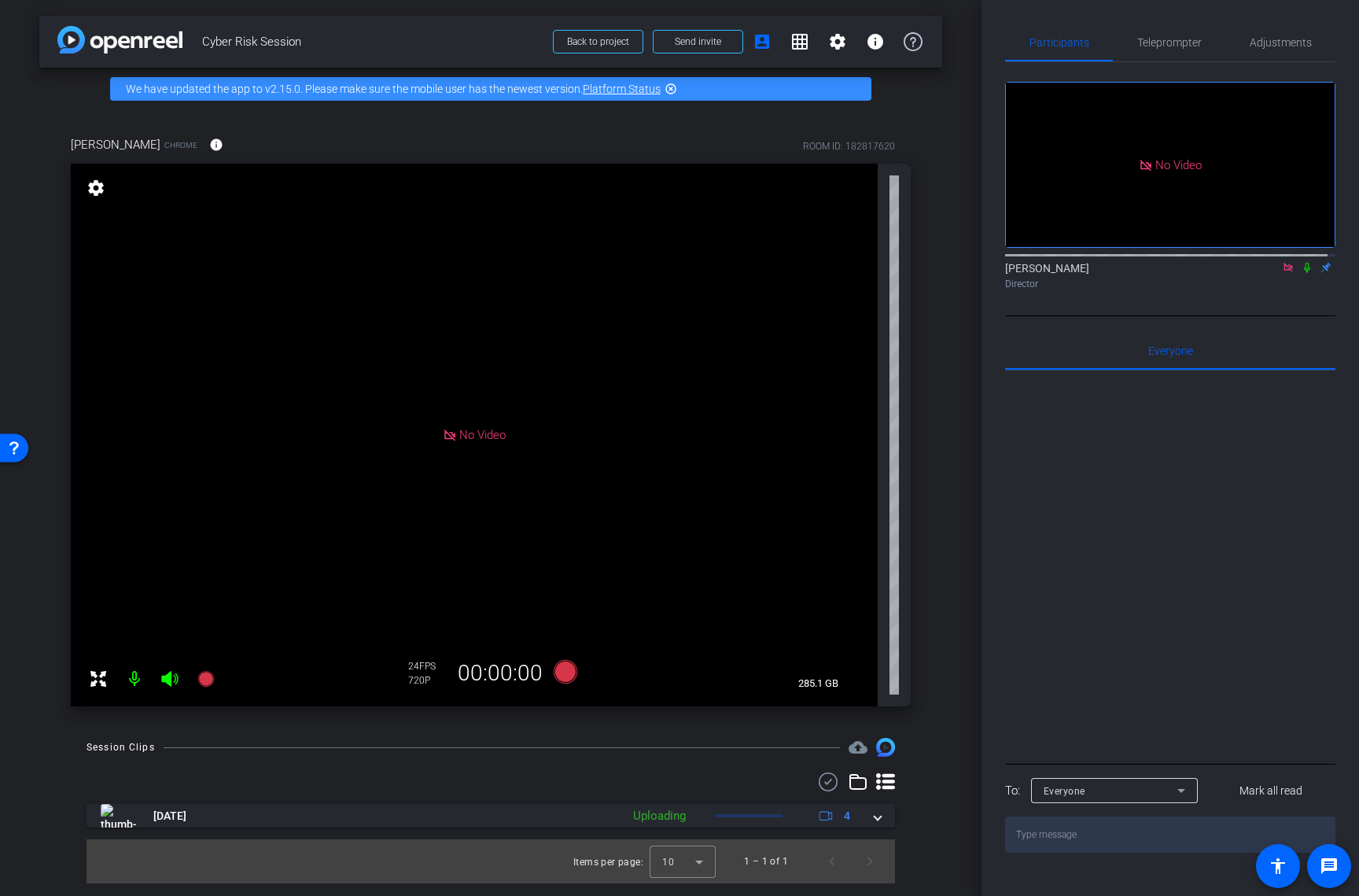
click at [959, 366] on div "arrow_back Cyber Risk Session Back to project Send invite account_box grid_on s…" at bounding box center [491, 448] width 982 height 896
click at [905, 572] on div "No Video settings 285.1 GB" at bounding box center [491, 434] width 840 height 543
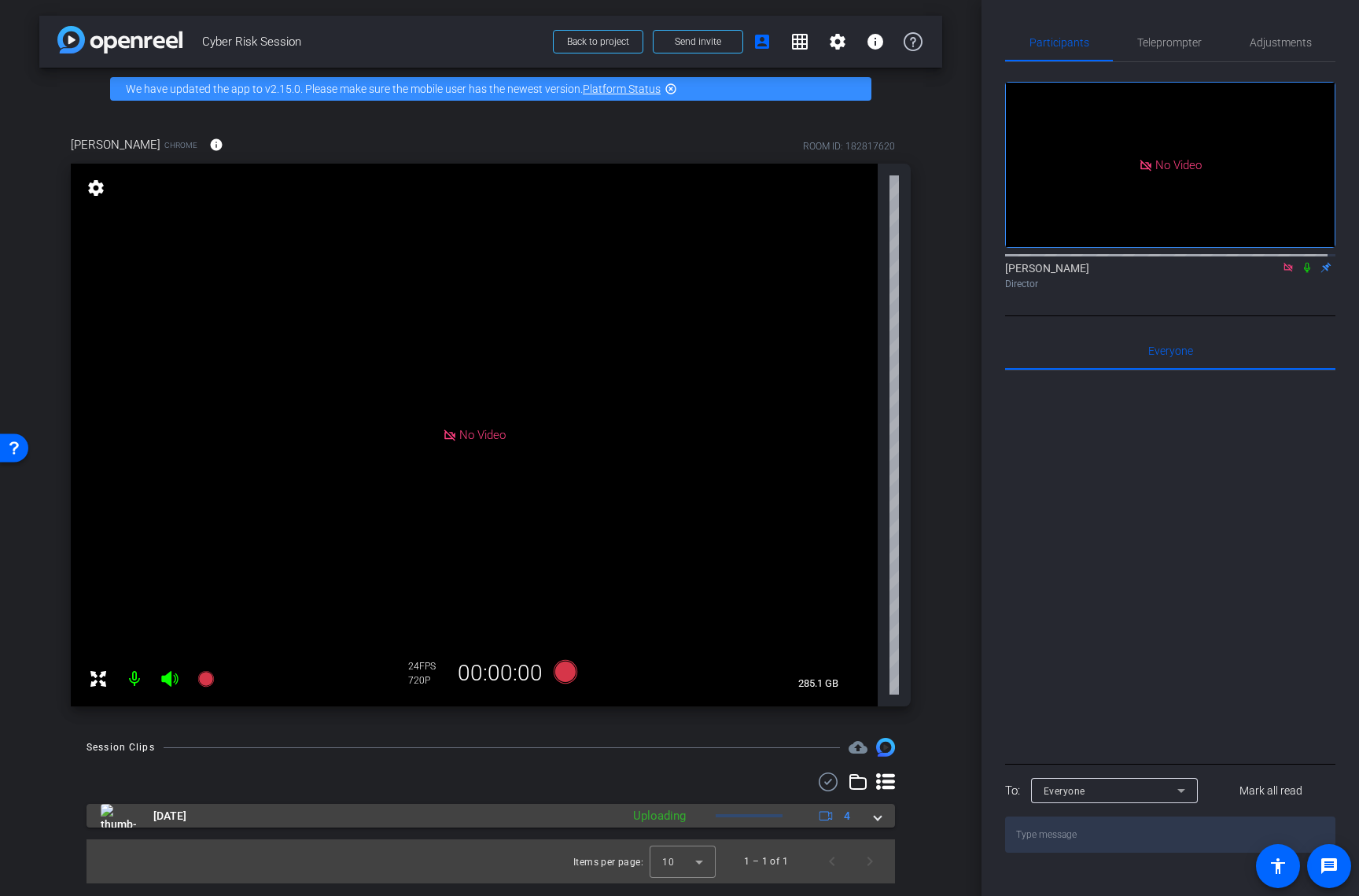
click at [878, 748] on span at bounding box center [878, 815] width 6 height 17
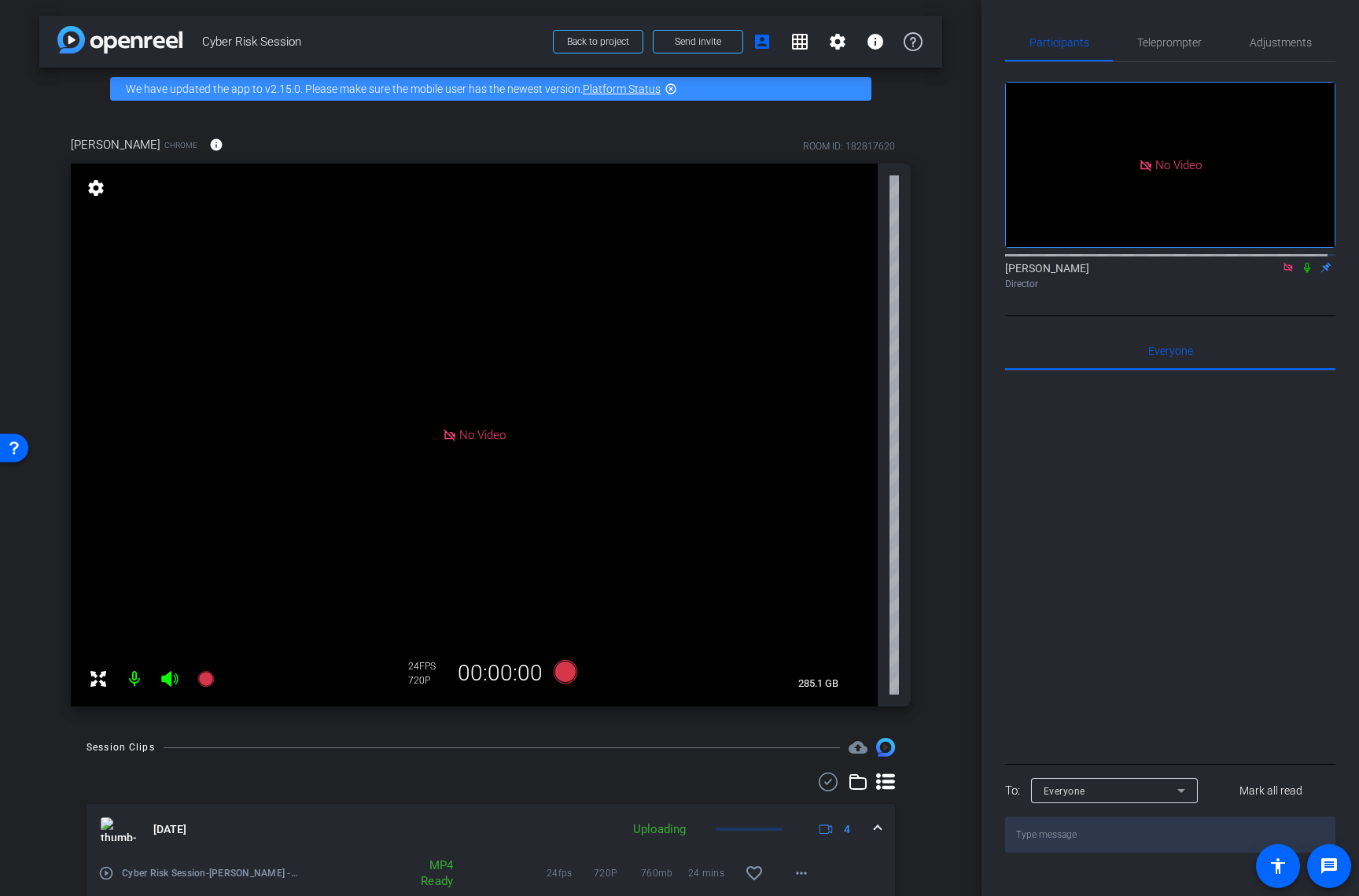
scroll to position [160, 0]
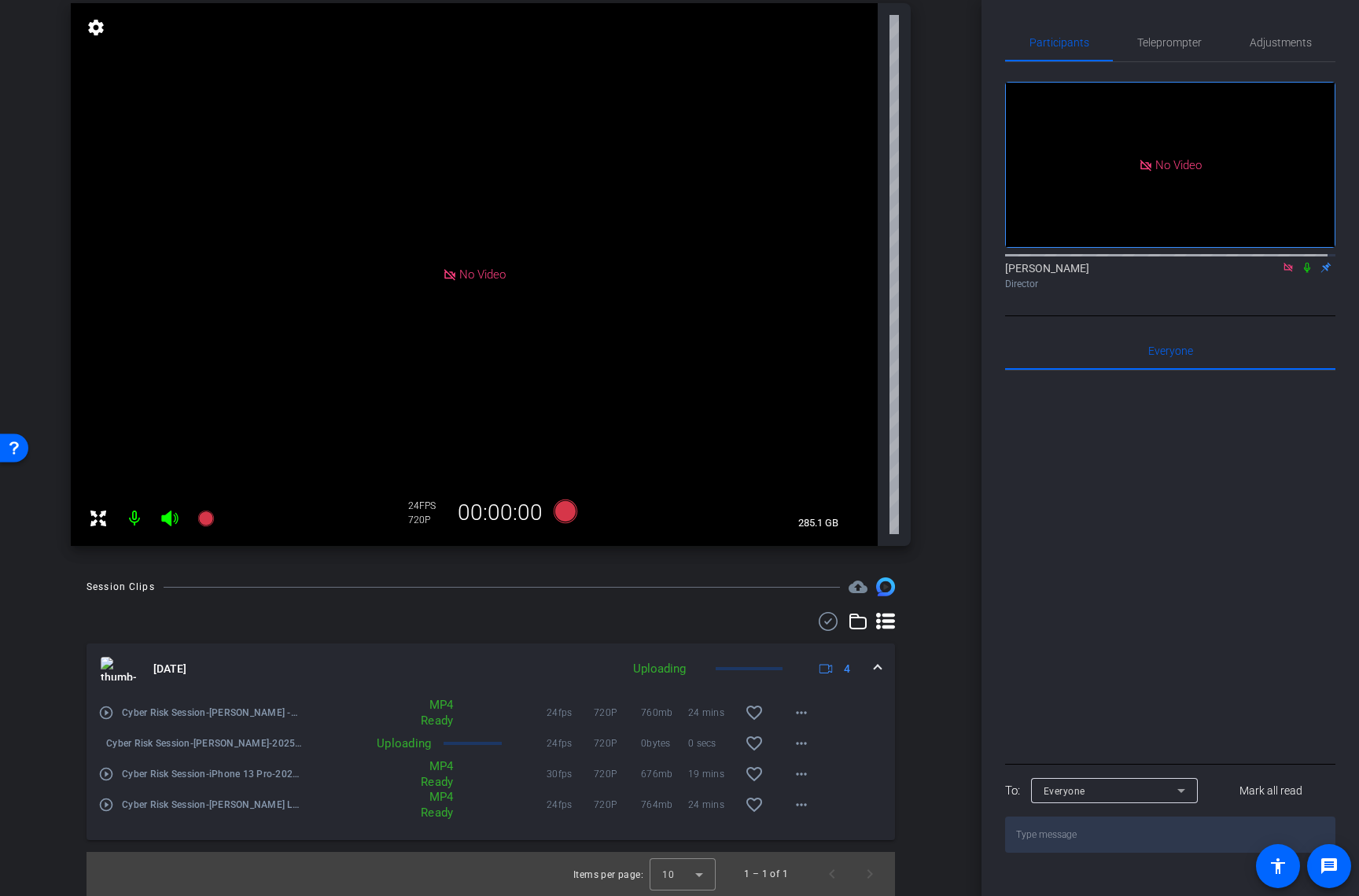
click at [492, 742] on div at bounding box center [472, 743] width 58 height 3
click at [231, 743] on span "Cyber Risk Session-[PERSON_NAME]-2025-08-18-11-14-52-809-2" at bounding box center [204, 743] width 196 height 16
click at [894, 513] on div "No Video settings 285.1 GB" at bounding box center [491, 274] width 840 height 543
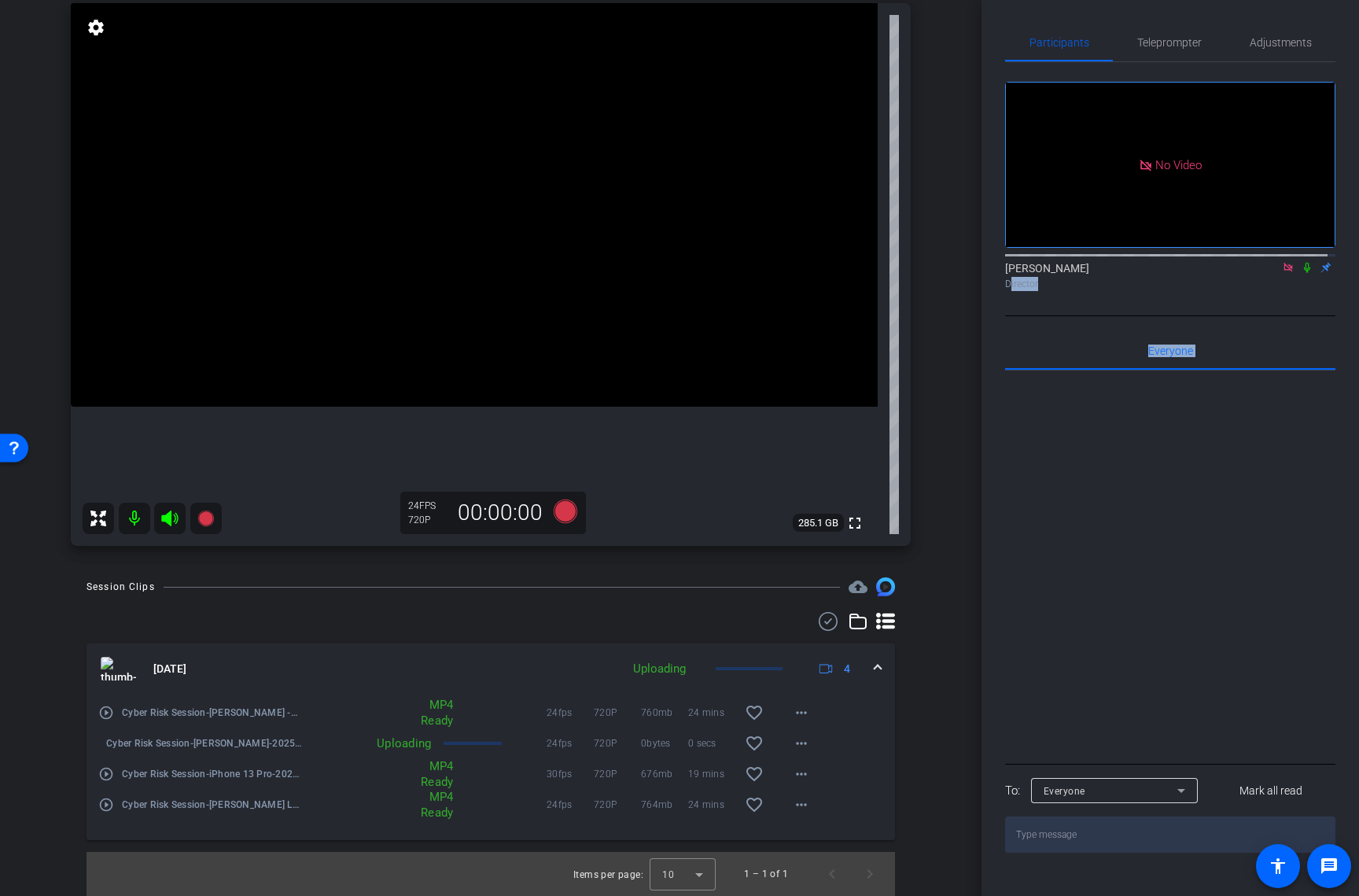
drag, startPoint x: 983, startPoint y: 463, endPoint x: 989, endPoint y: 332, distance: 131.1
click at [989, 332] on div "Participants Teleprompter Adjustments No Video Abe Menendez Director Everyone 0…" at bounding box center [1170, 448] width 377 height 896
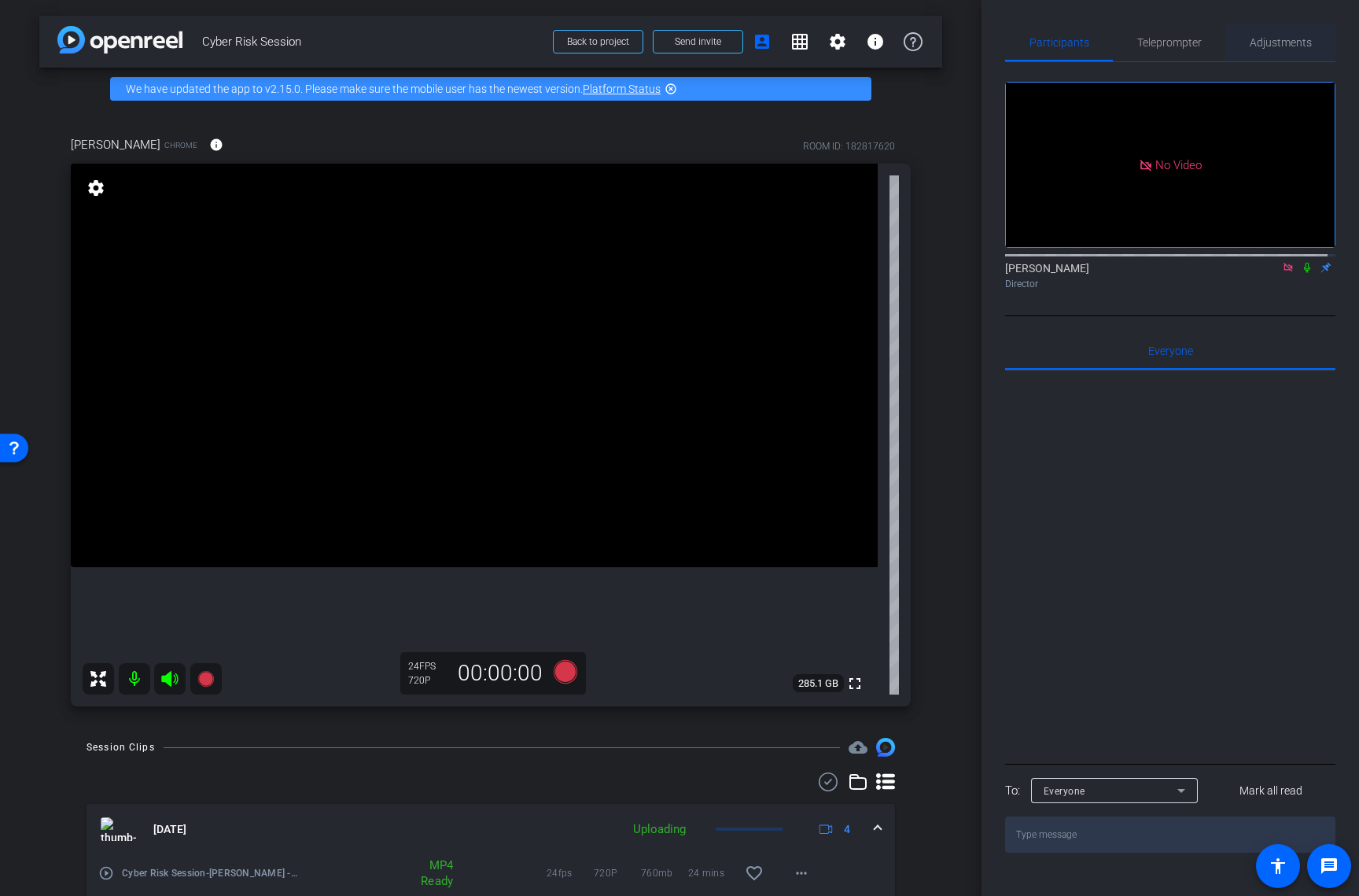
click at [1250, 50] on span "Adjustments" at bounding box center [1281, 43] width 62 height 38
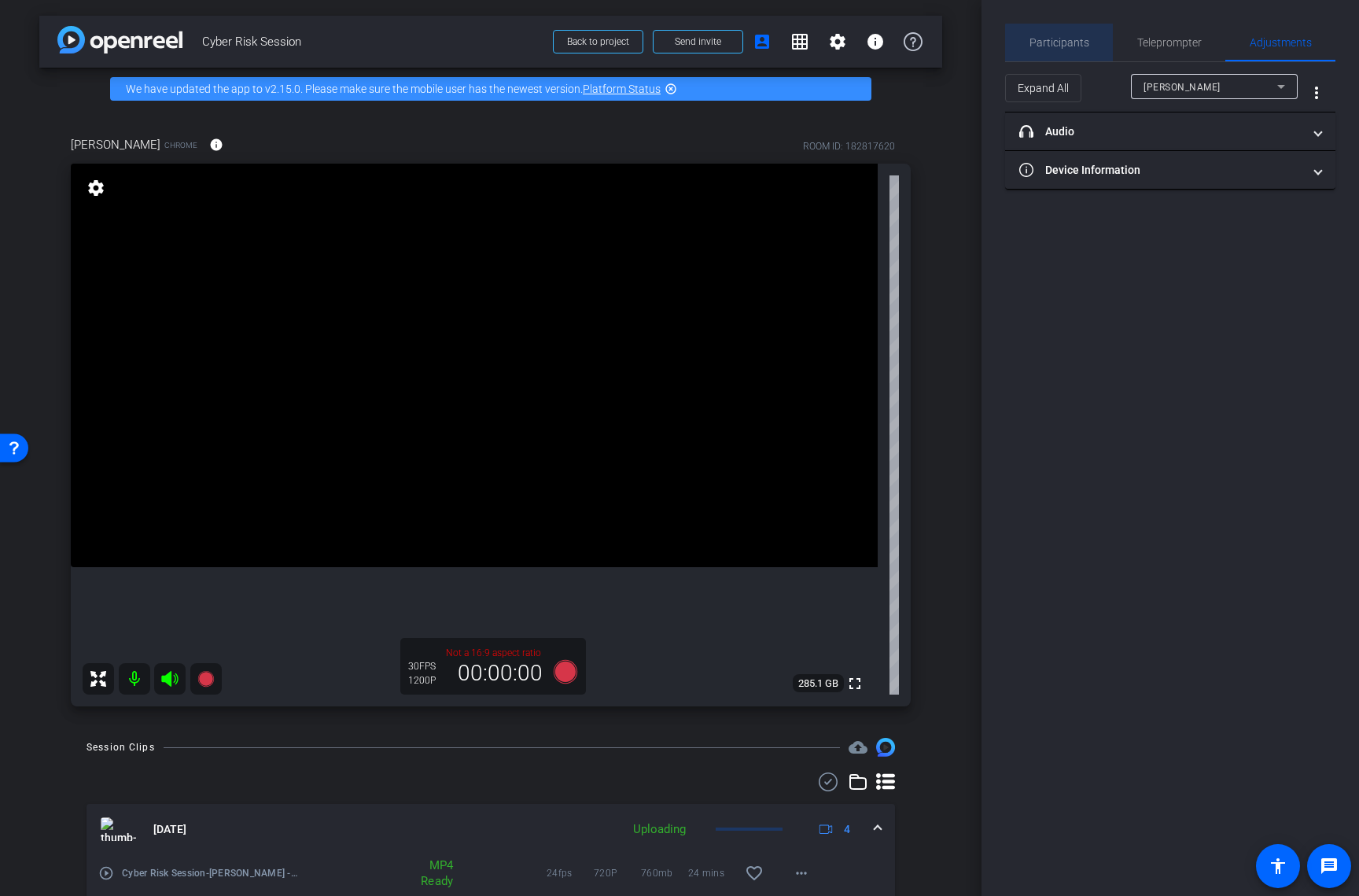
click at [1059, 46] on span "Participants" at bounding box center [1059, 43] width 59 height 11
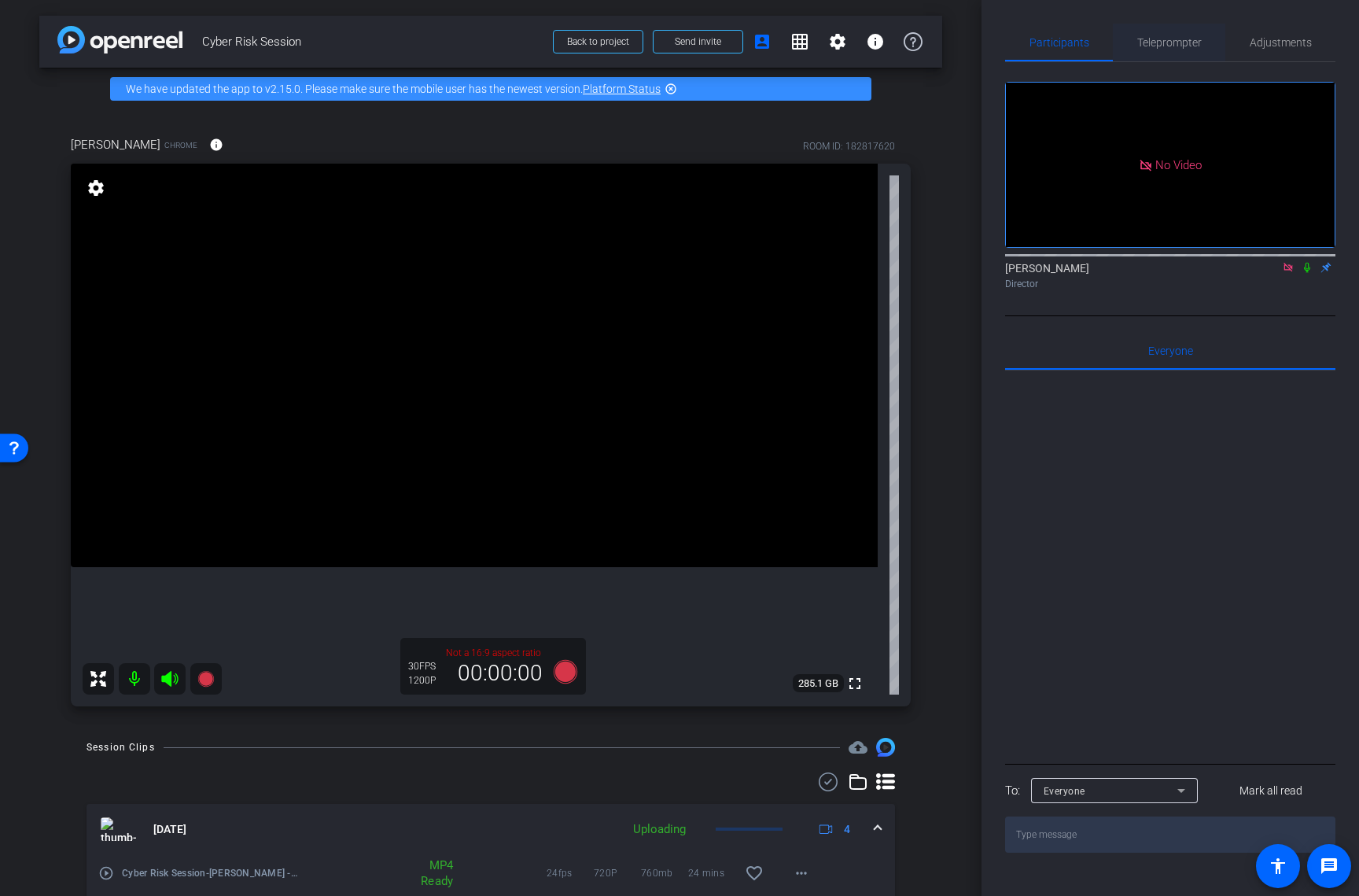
click at [1183, 51] on span "Teleprompter" at bounding box center [1169, 43] width 64 height 38
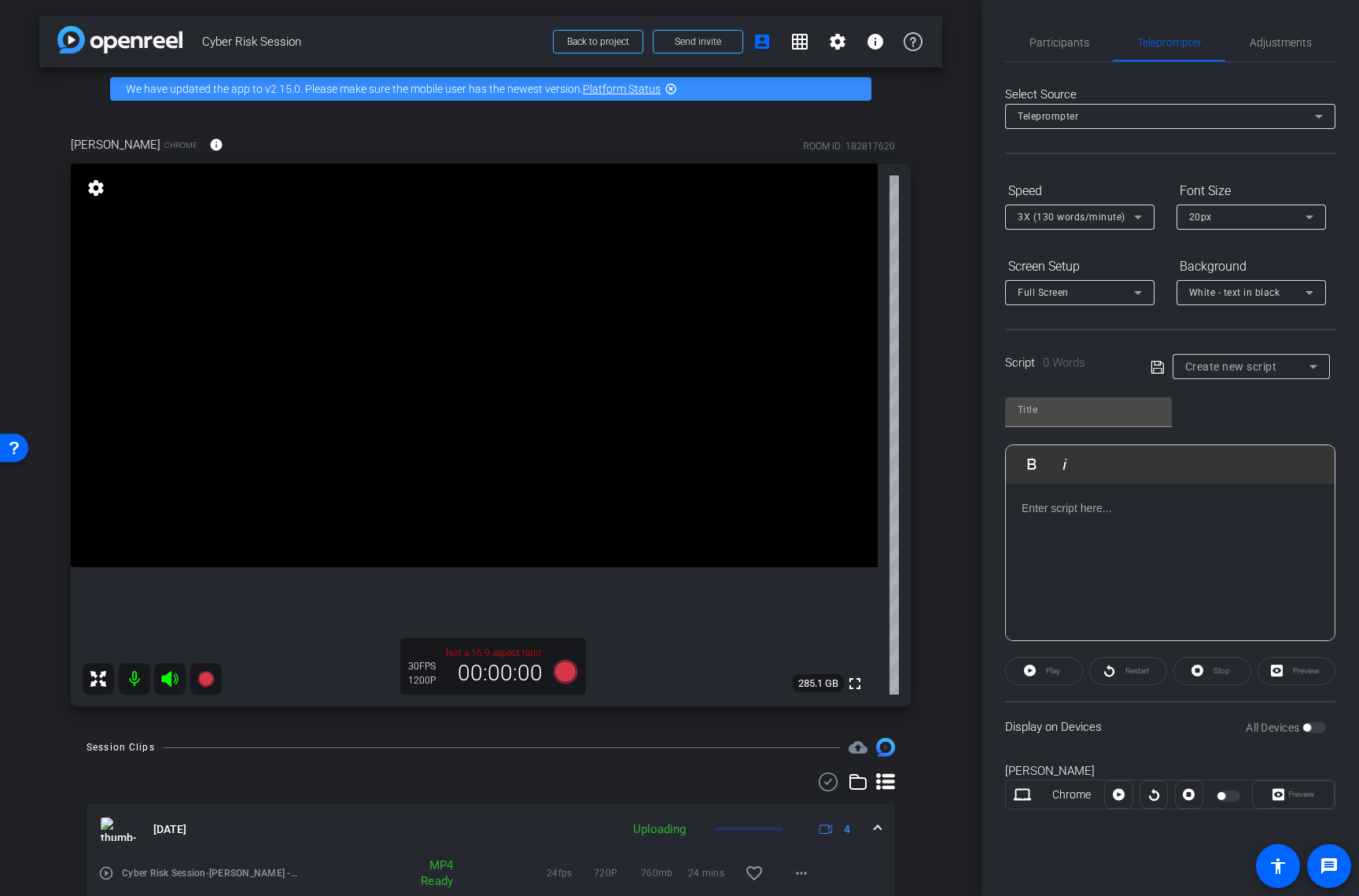
click at [949, 748] on div "arrow_back Cyber Risk Session Back to project Send invite account_box grid_on s…" at bounding box center [491, 448] width 982 height 896
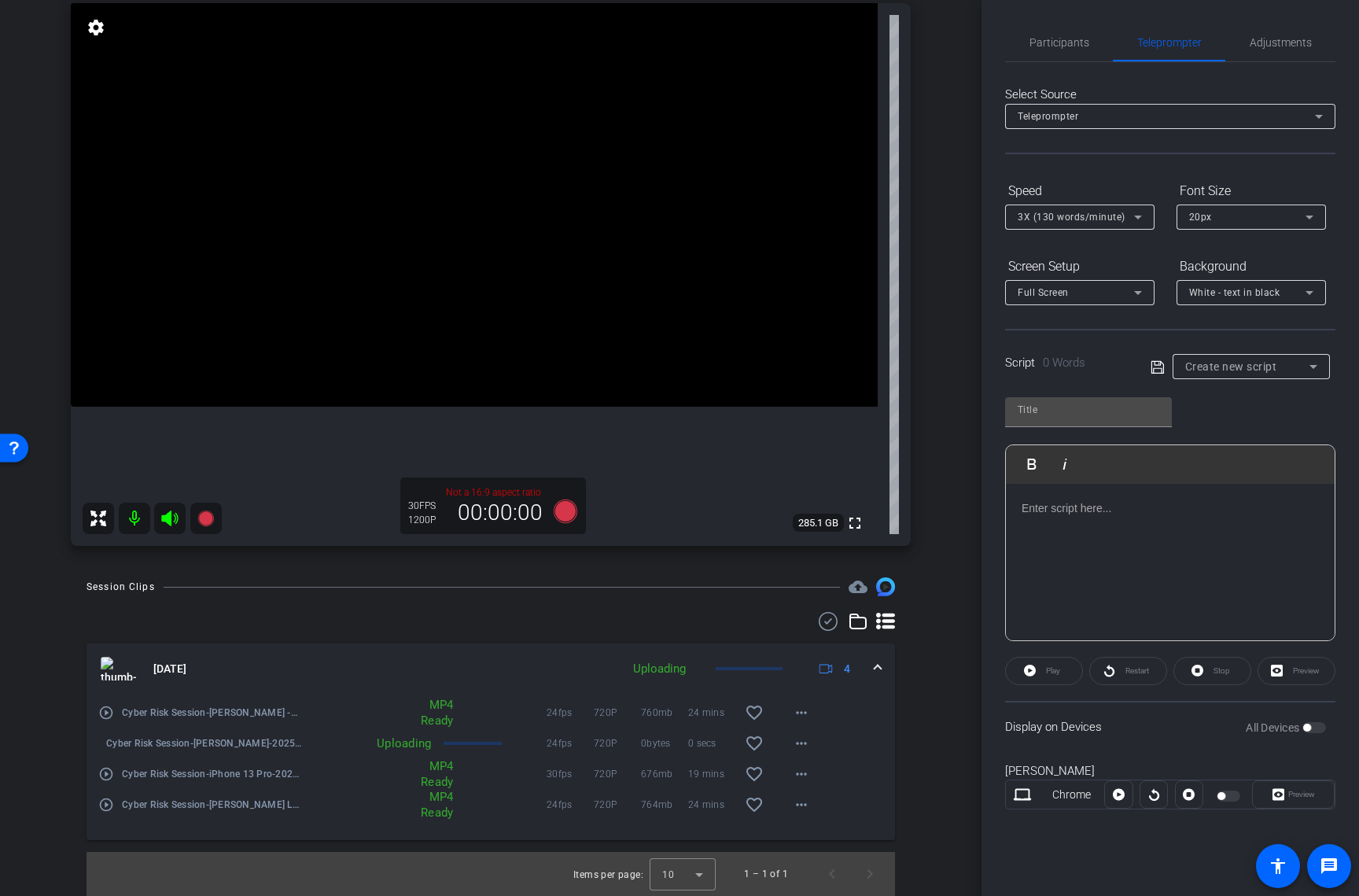
click at [941, 748] on div "arrow_back Cyber Risk Session Back to project Send invite account_box grid_on s…" at bounding box center [491, 448] width 982 height 896
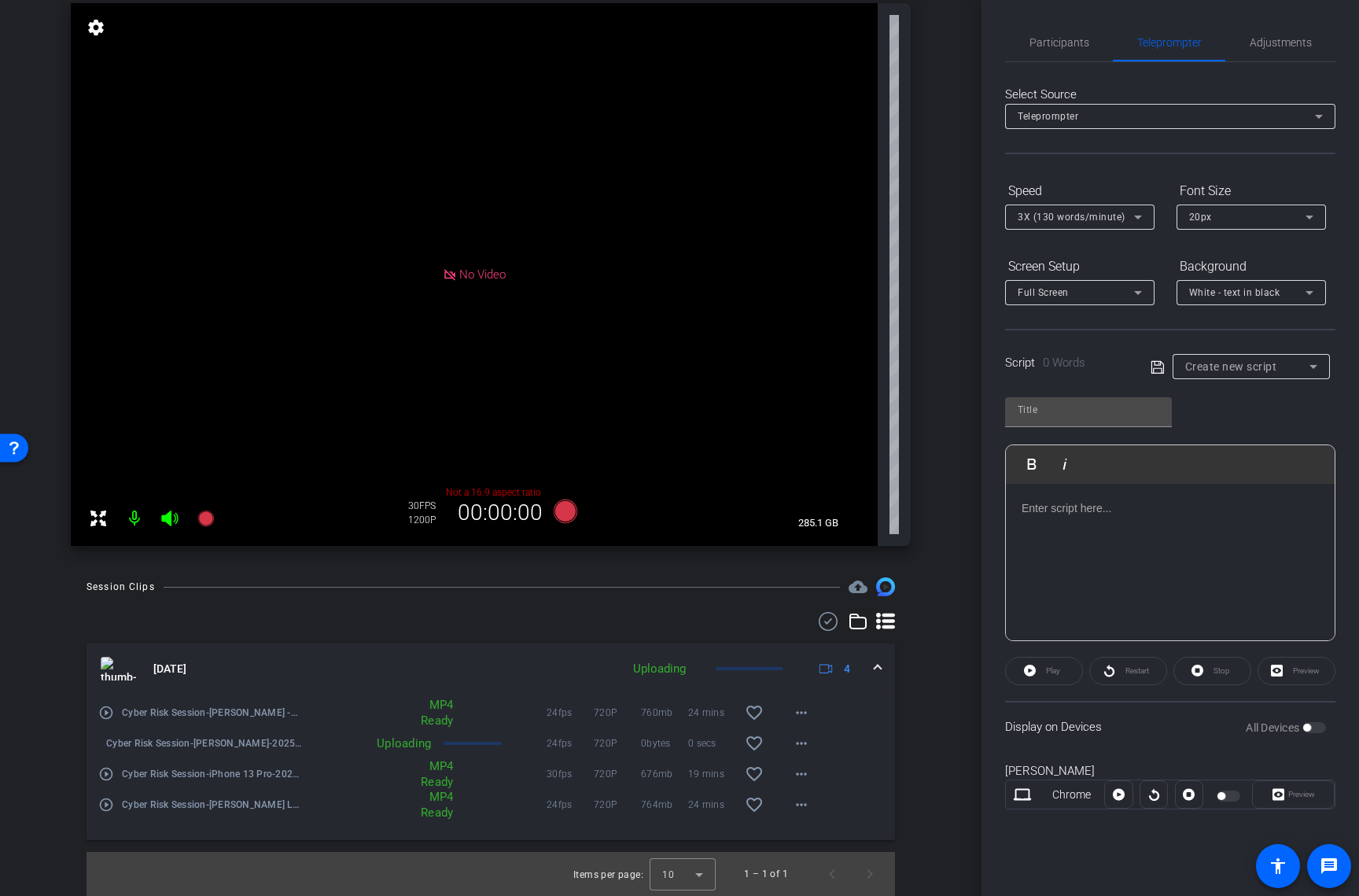
drag, startPoint x: 941, startPoint y: 734, endPoint x: 933, endPoint y: 743, distance: 12.0
click at [933, 743] on div "Session Clips cloud_upload Aug 18, 2025 Uploading 4 play_circle_outline Cyber R…" at bounding box center [491, 737] width 903 height 318
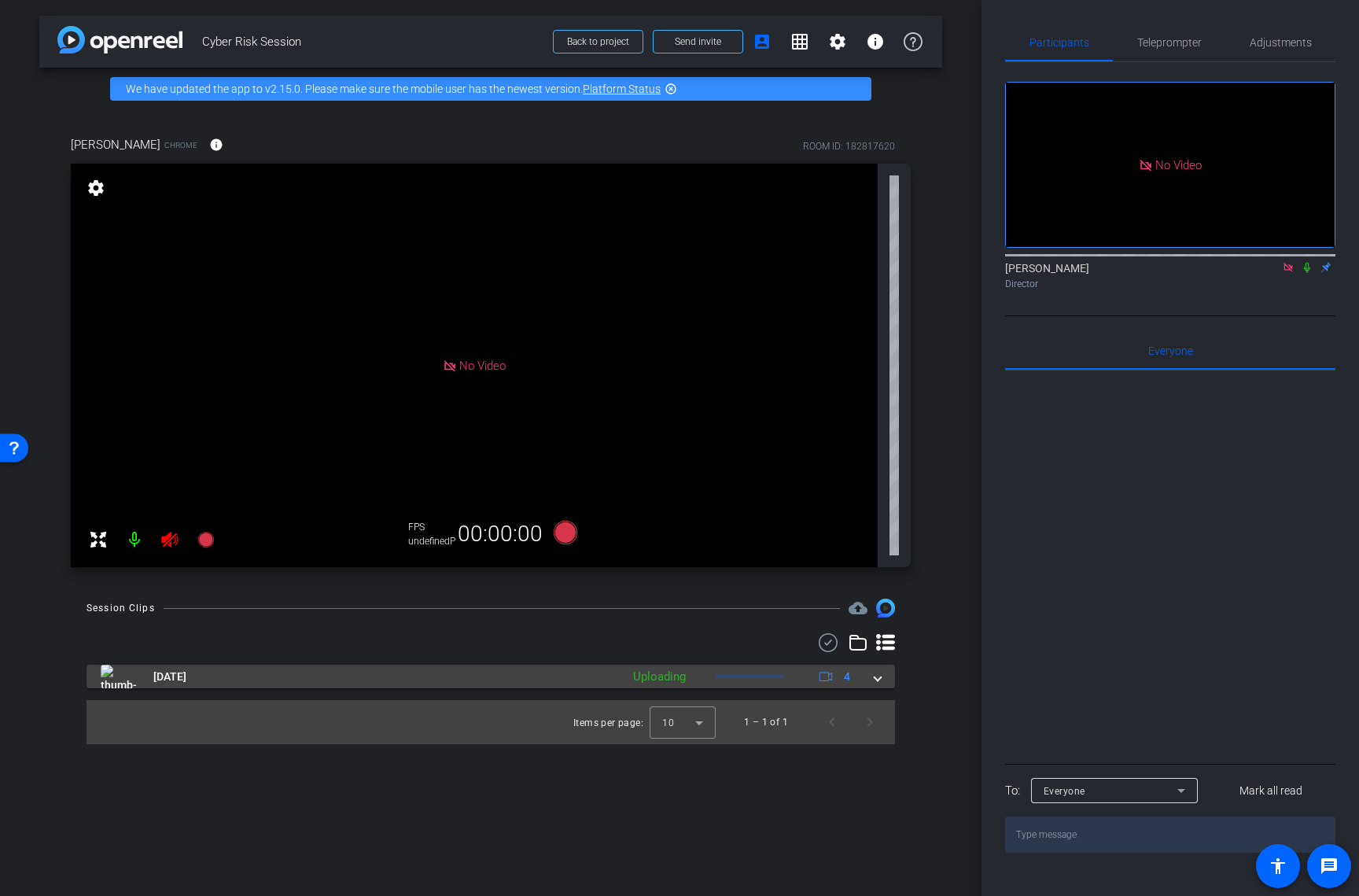
click at [880, 678] on span at bounding box center [878, 677] width 6 height 17
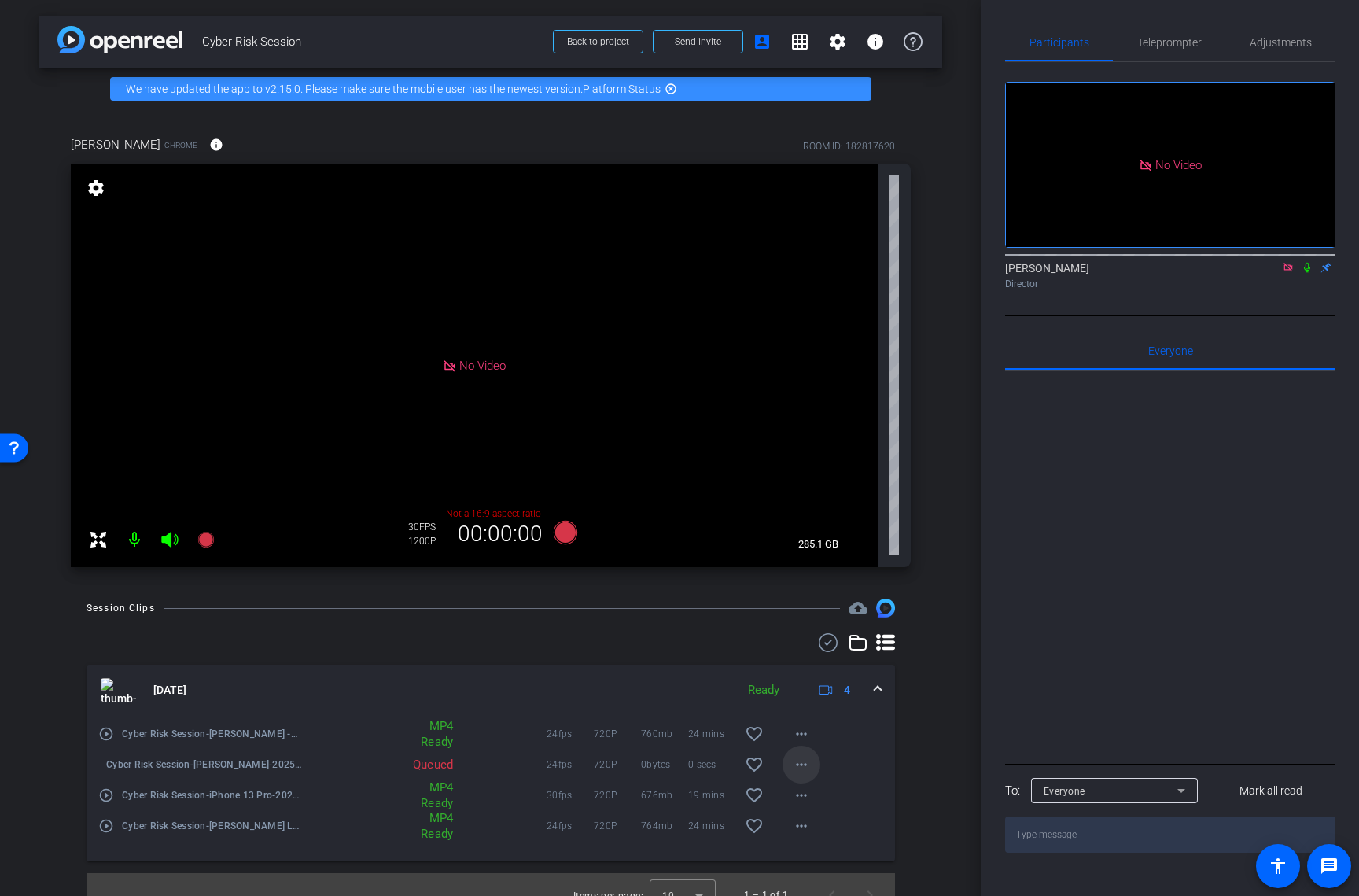
click at [794, 767] on mat-icon "more_horiz" at bounding box center [802, 764] width 19 height 19
